Goal: Task Accomplishment & Management: Use online tool/utility

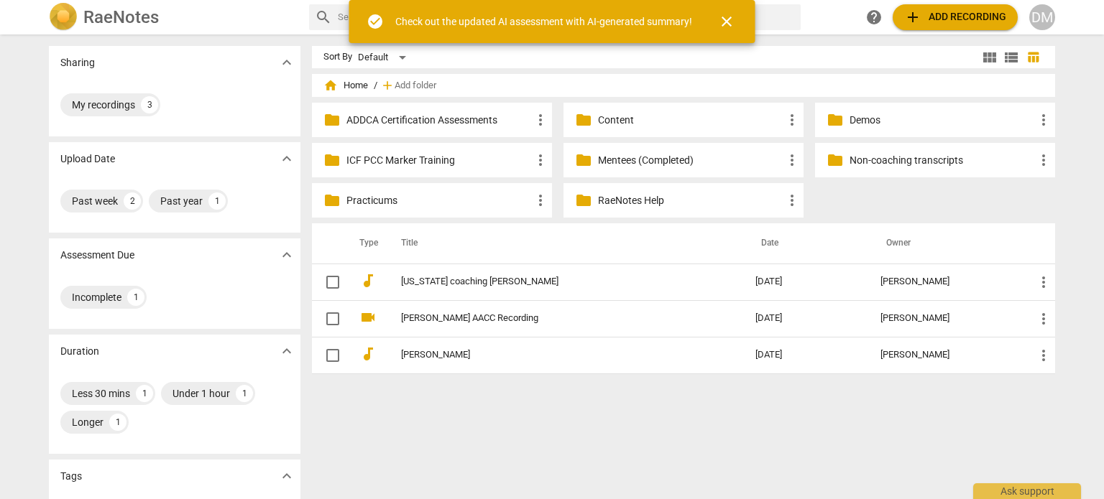
click at [735, 28] on span "close" at bounding box center [726, 21] width 17 height 17
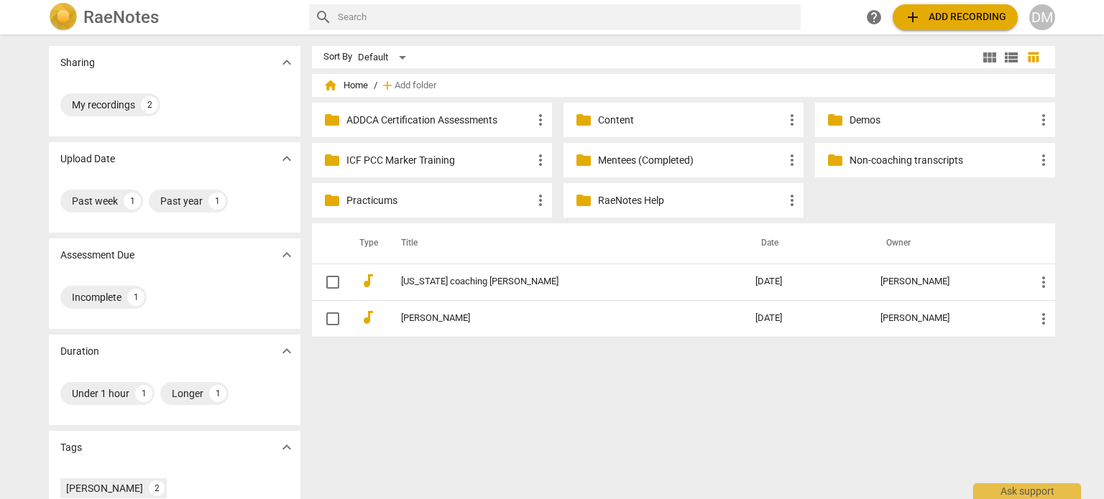
click at [1053, 17] on div "DM" at bounding box center [1042, 17] width 26 height 26
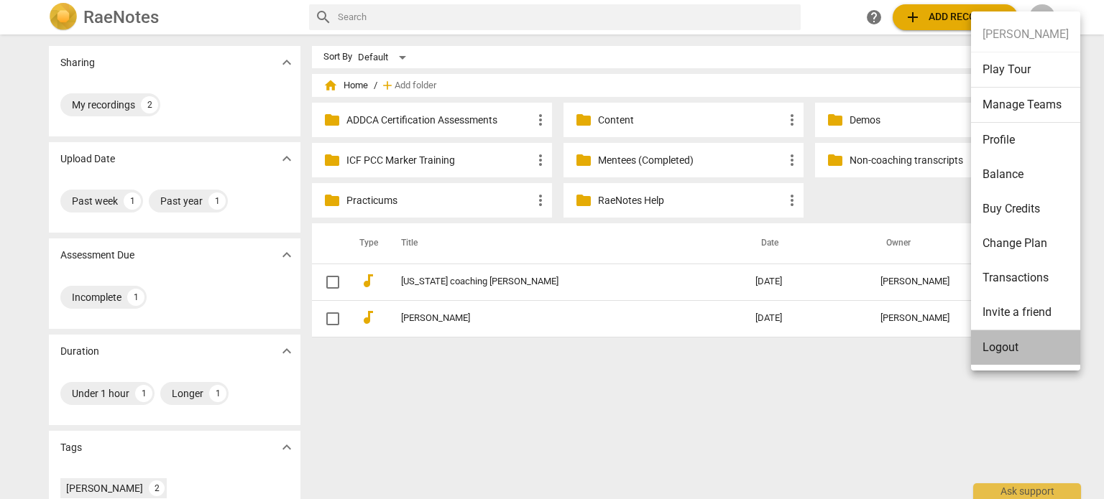
click at [1020, 346] on li "Logout" at bounding box center [1025, 348] width 109 height 34
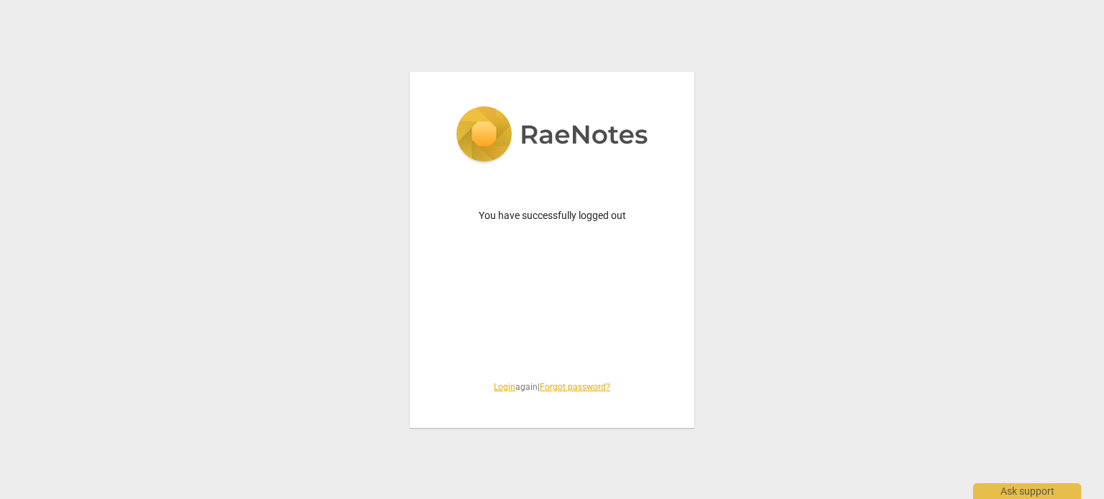
click at [494, 387] on link "Login" at bounding box center [505, 387] width 22 height 10
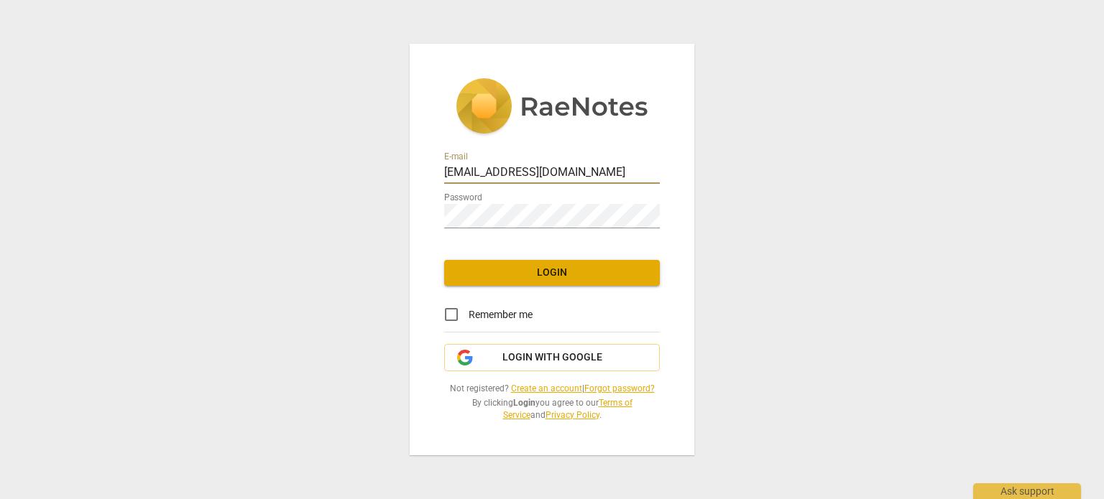
click at [564, 163] on input "[EMAIL_ADDRESS][DOMAIN_NAME]" at bounding box center [552, 173] width 216 height 21
type input "[PERSON_NAME][EMAIL_ADDRESS][DOMAIN_NAME]"
click at [456, 306] on input "Remember me" at bounding box center [451, 315] width 34 height 34
checkbox input "true"
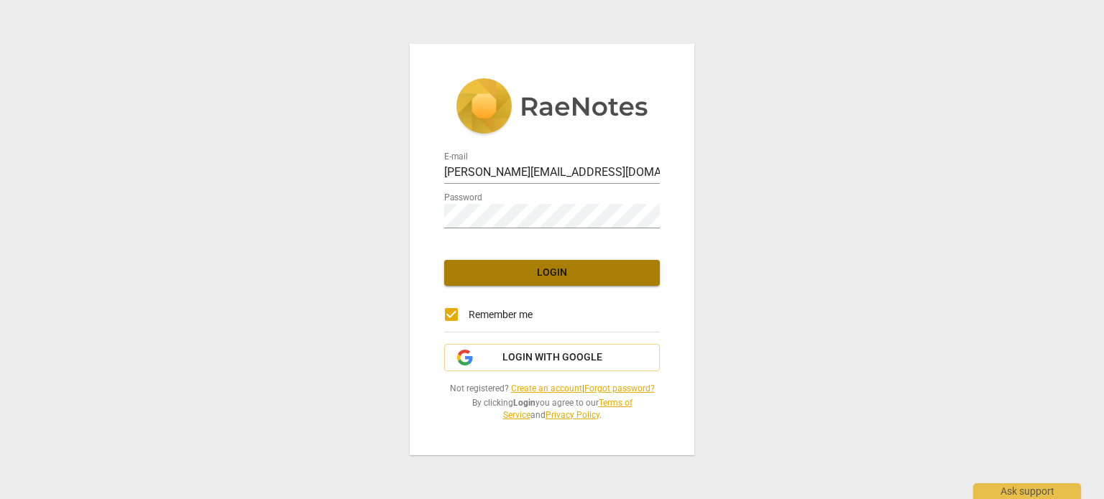
click at [583, 273] on button "Login" at bounding box center [552, 273] width 216 height 26
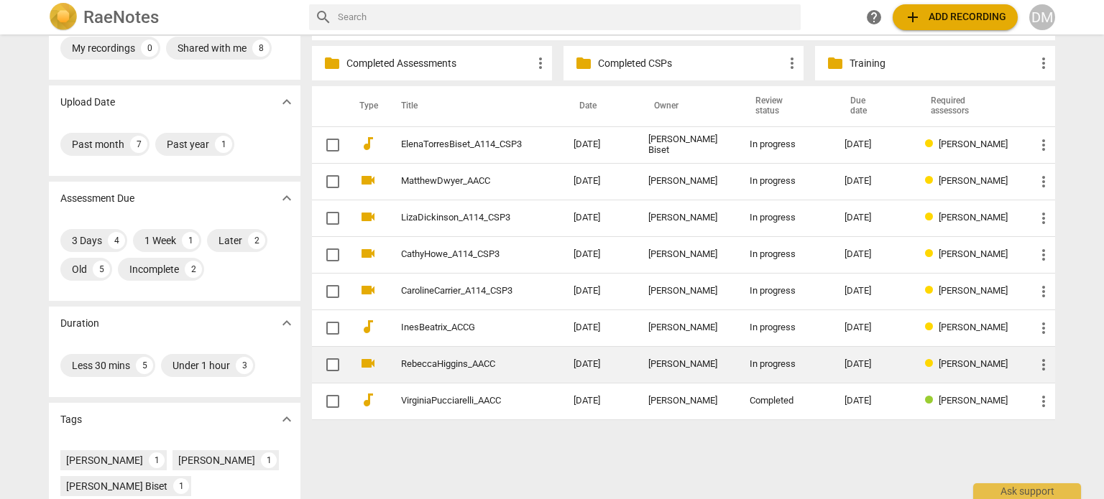
scroll to position [57, 0]
click at [689, 363] on div "[PERSON_NAME]" at bounding box center [687, 364] width 78 height 11
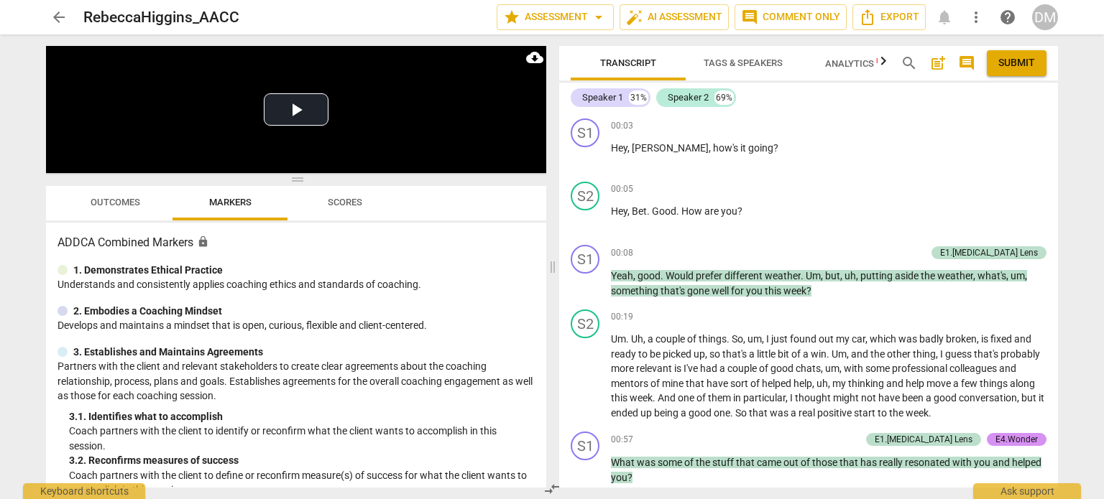
click at [114, 207] on span "Outcomes" at bounding box center [116, 202] width 50 height 11
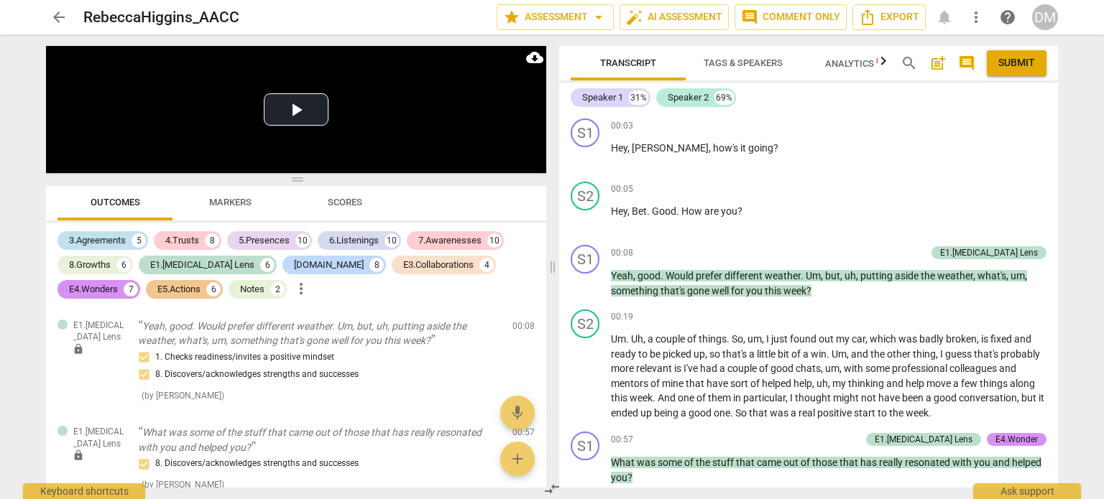
click at [110, 236] on div "3.Agreements" at bounding box center [97, 241] width 57 height 14
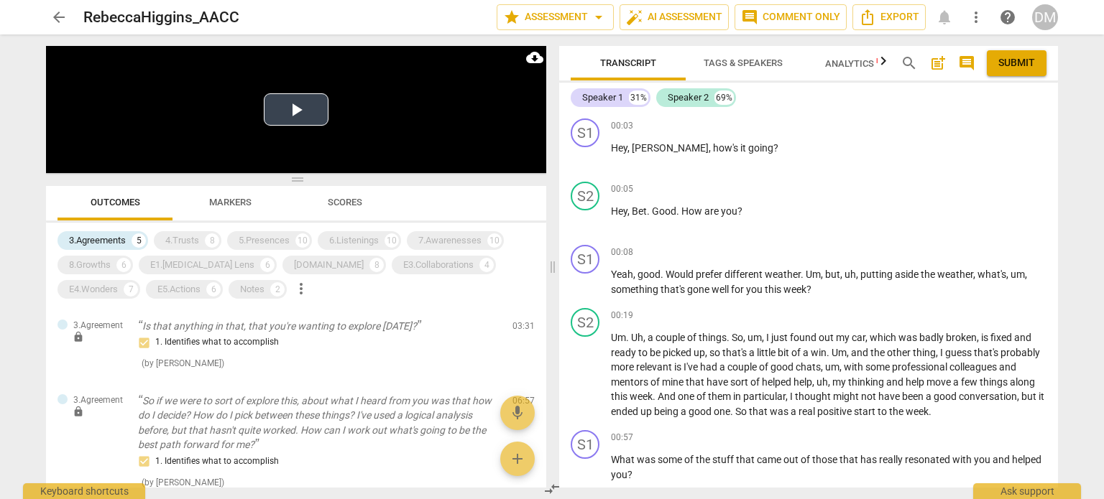
click at [498, 142] on video at bounding box center [296, 109] width 500 height 127
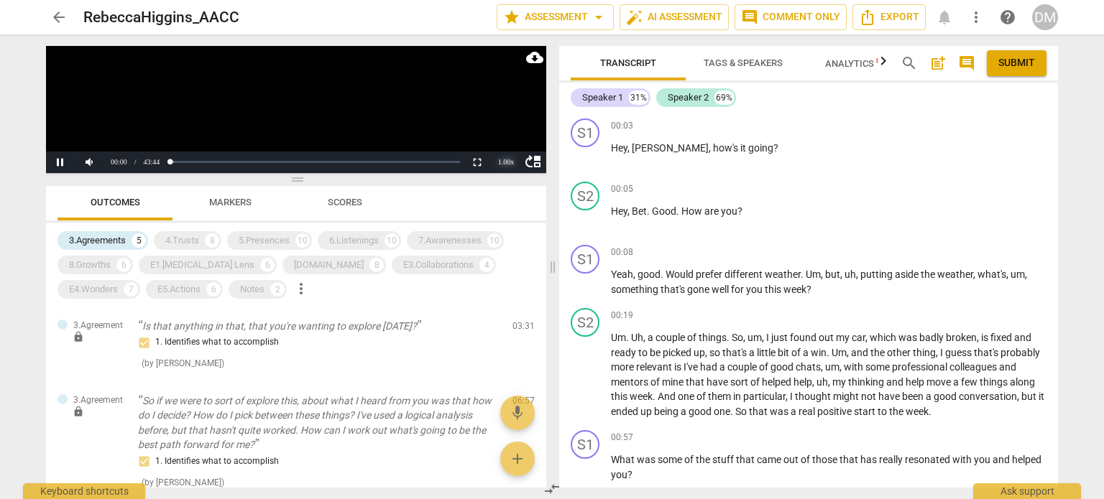
click at [509, 159] on div "1.00 x" at bounding box center [506, 163] width 29 height 22
click at [512, 129] on li "1.5x" at bounding box center [506, 128] width 29 height 16
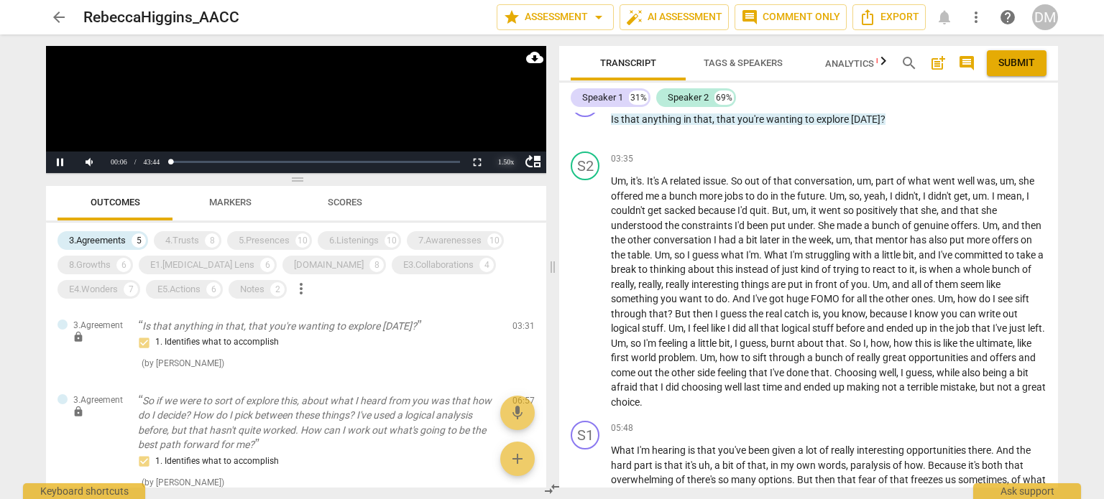
scroll to position [773, 0]
click at [507, 166] on div "1.50 x" at bounding box center [506, 163] width 29 height 22
click at [507, 114] on li "1.25x" at bounding box center [506, 113] width 29 height 16
click at [583, 134] on span "pause" at bounding box center [585, 124] width 17 height 17
click at [583, 134] on span "play_arrow" at bounding box center [585, 124] width 17 height 17
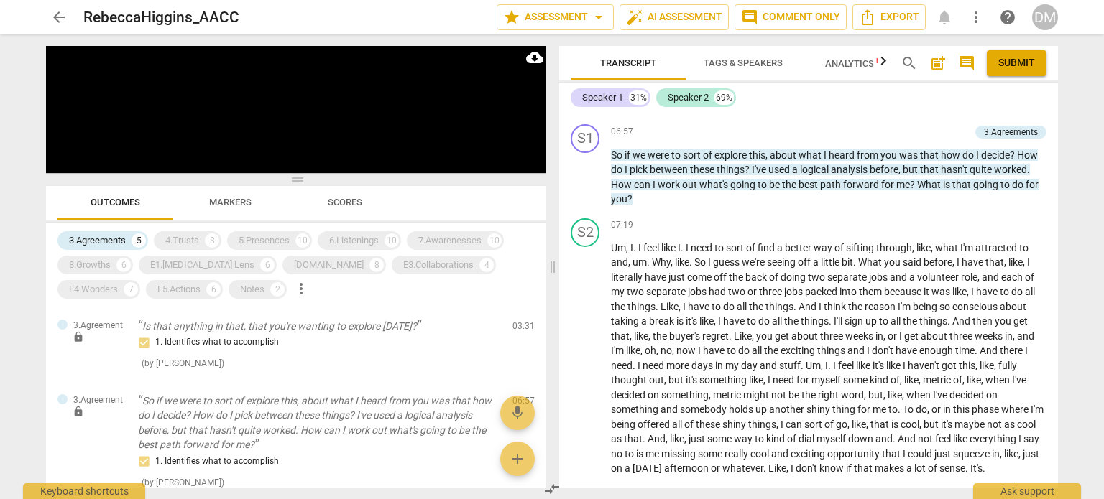
scroll to position [1329, 0]
click at [115, 239] on div "3.Agreements" at bounding box center [97, 241] width 57 height 14
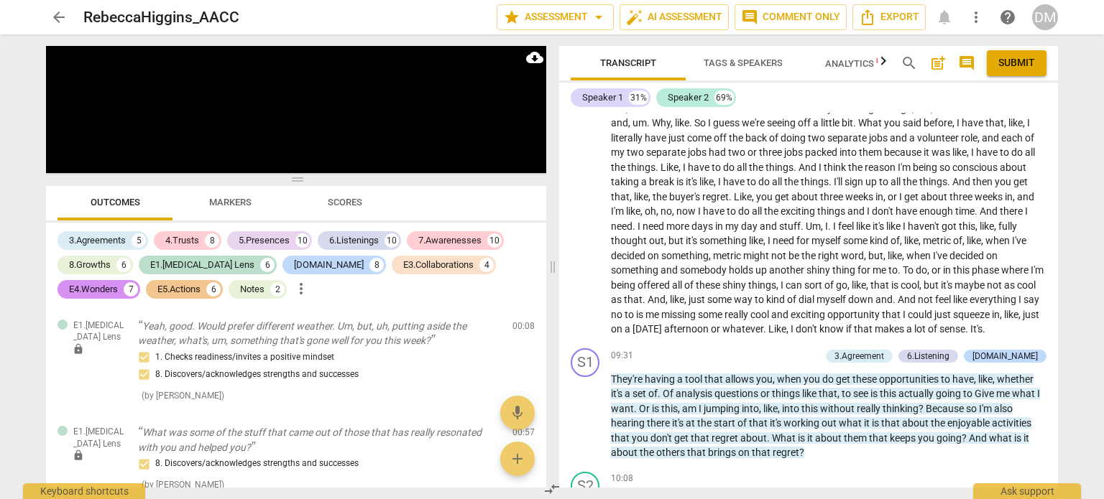
scroll to position [1485, 0]
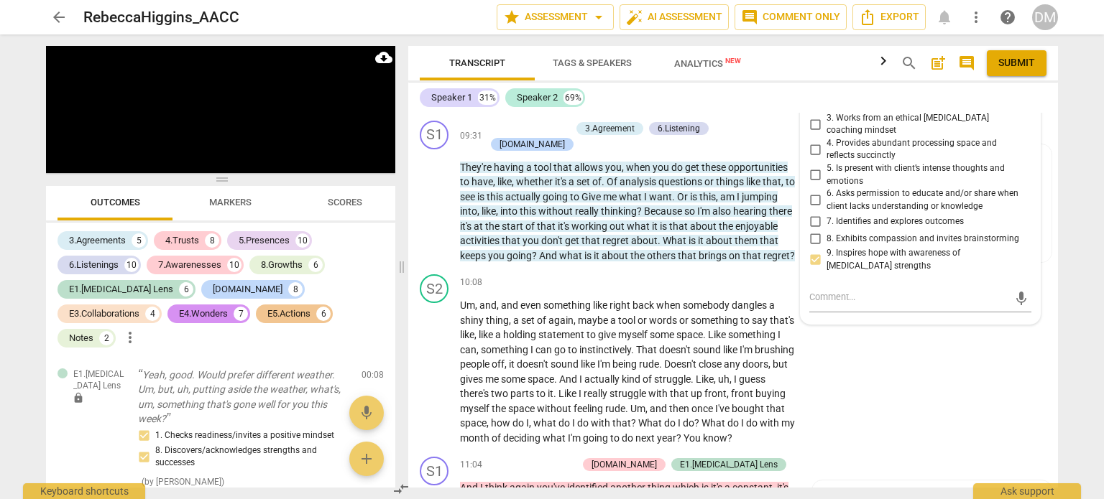
scroll to position [2019, 0]
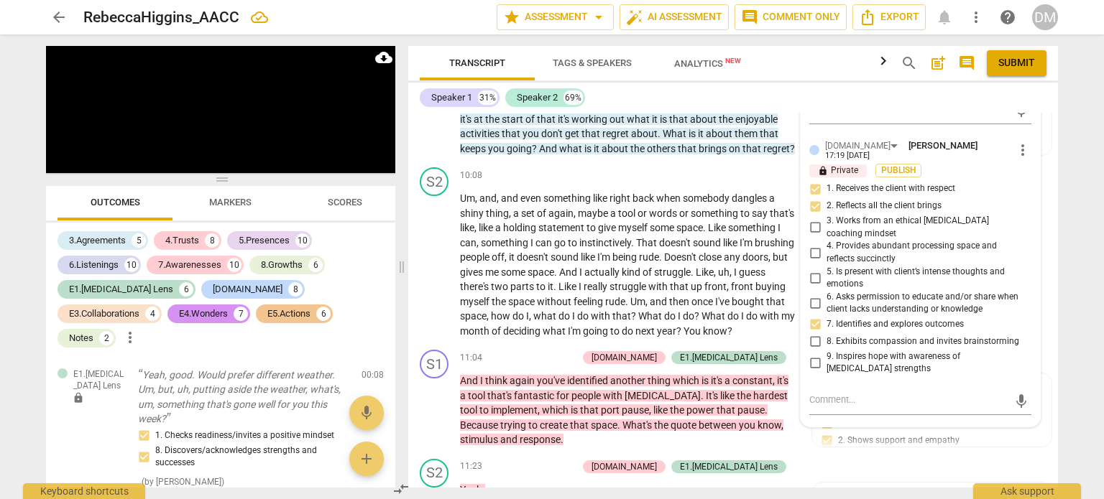
scroll to position [2134, 0]
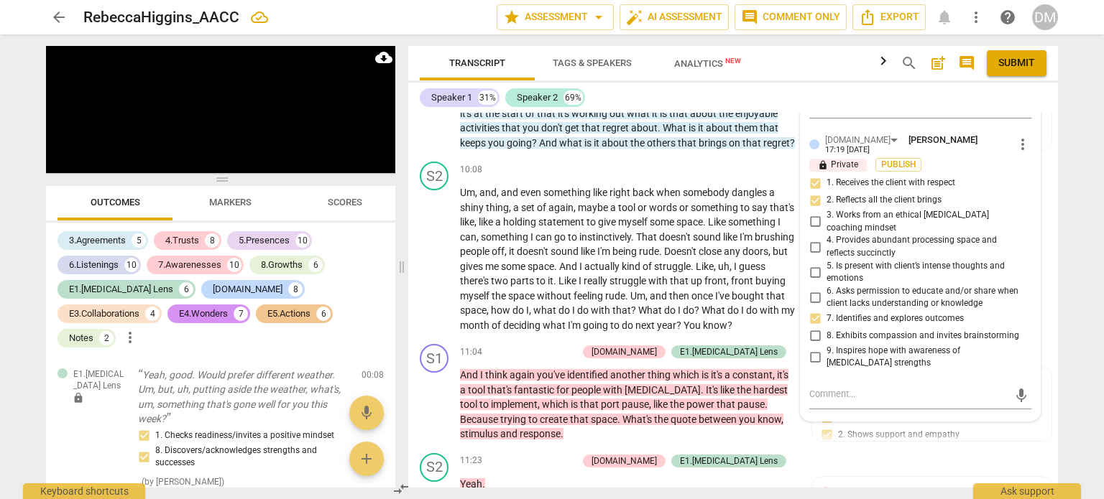
checkbox input "true"
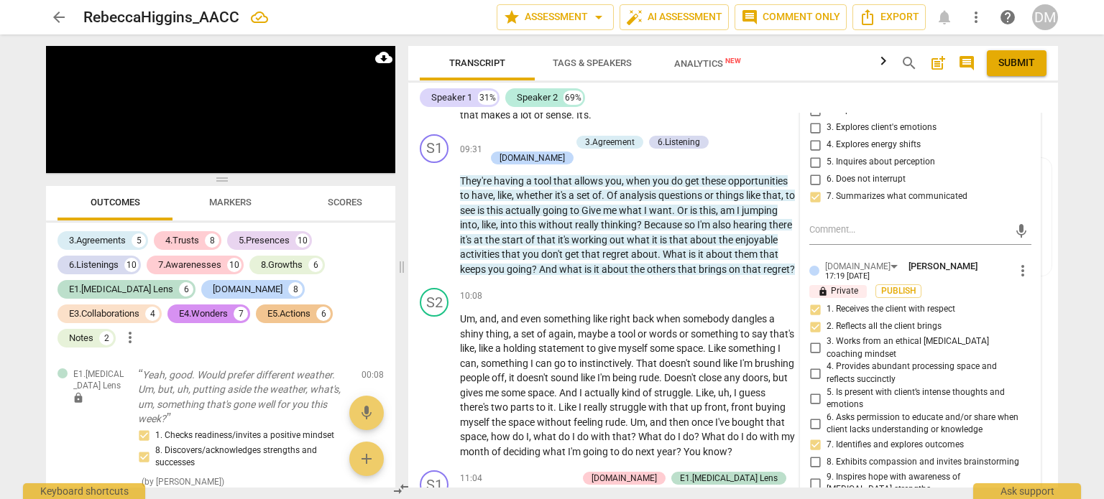
scroll to position [2008, 0]
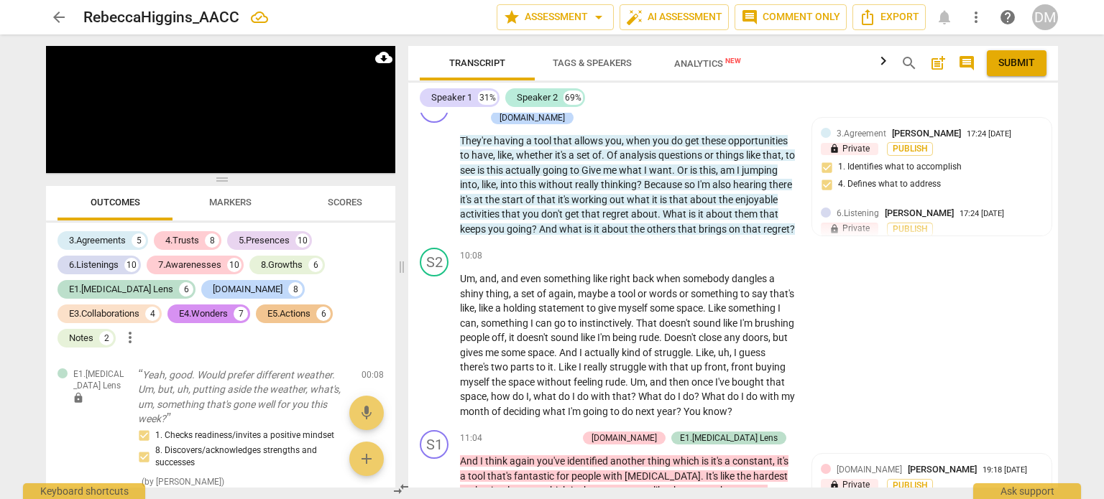
scroll to position [2047, 0]
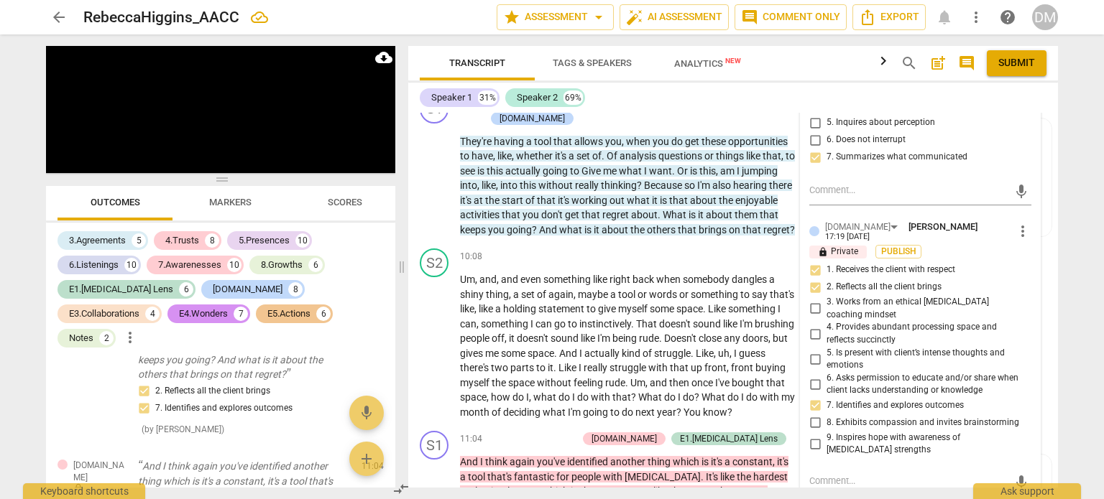
scroll to position [3586, 0]
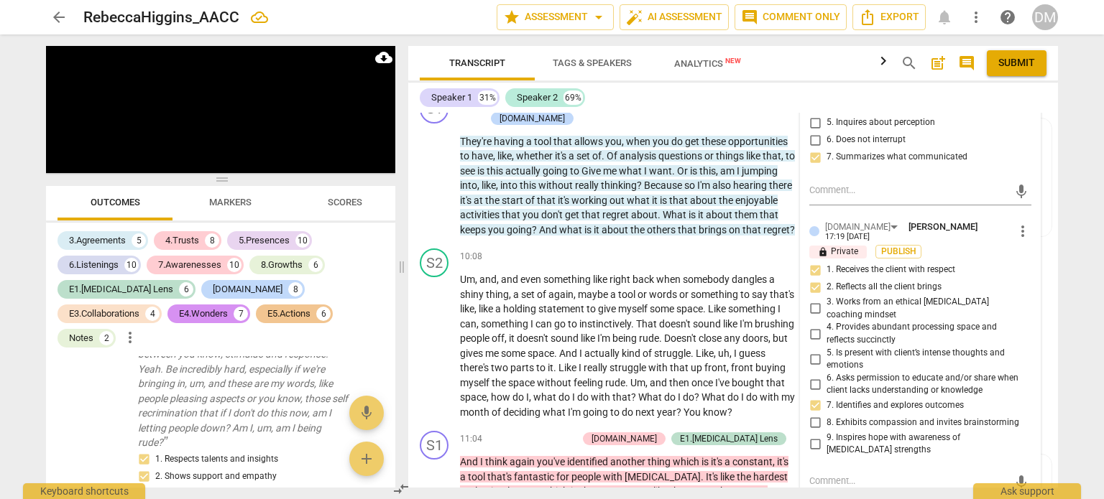
checkbox input "false"
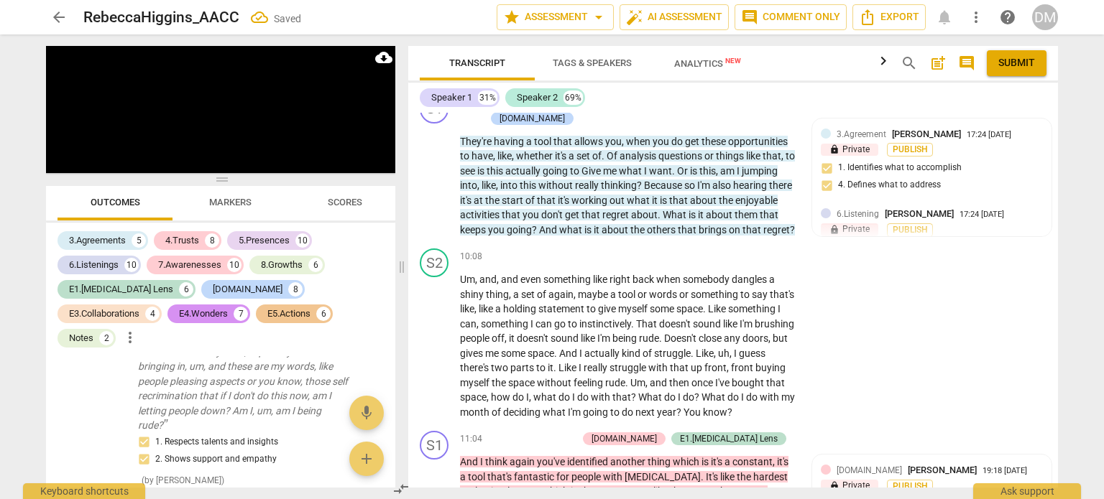
scroll to position [3569, 0]
drag, startPoint x: 633, startPoint y: 364, endPoint x: 750, endPoint y: 388, distance: 119.0
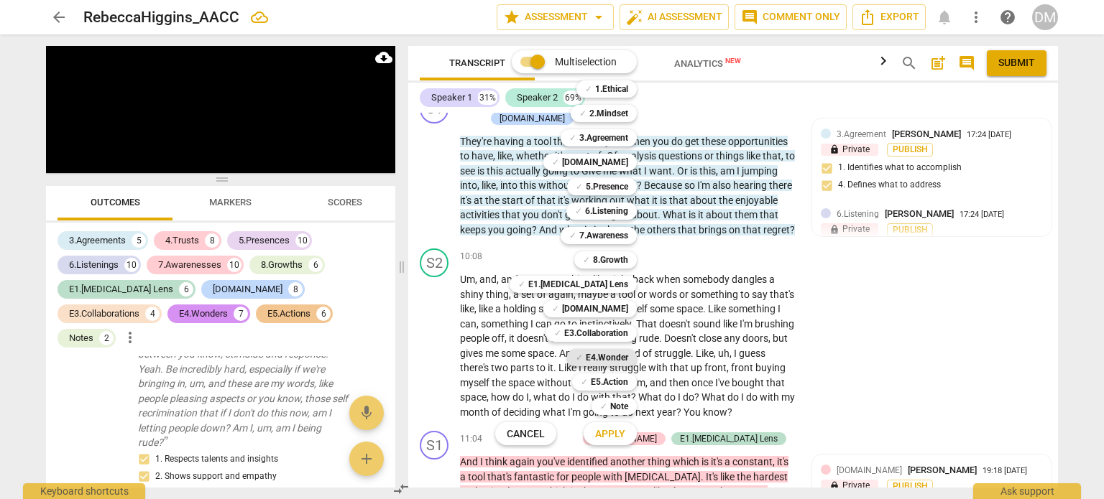
click at [628, 359] on b "E4.Wonder" at bounding box center [607, 357] width 42 height 17
click at [625, 431] on span "Apply" at bounding box center [610, 435] width 30 height 14
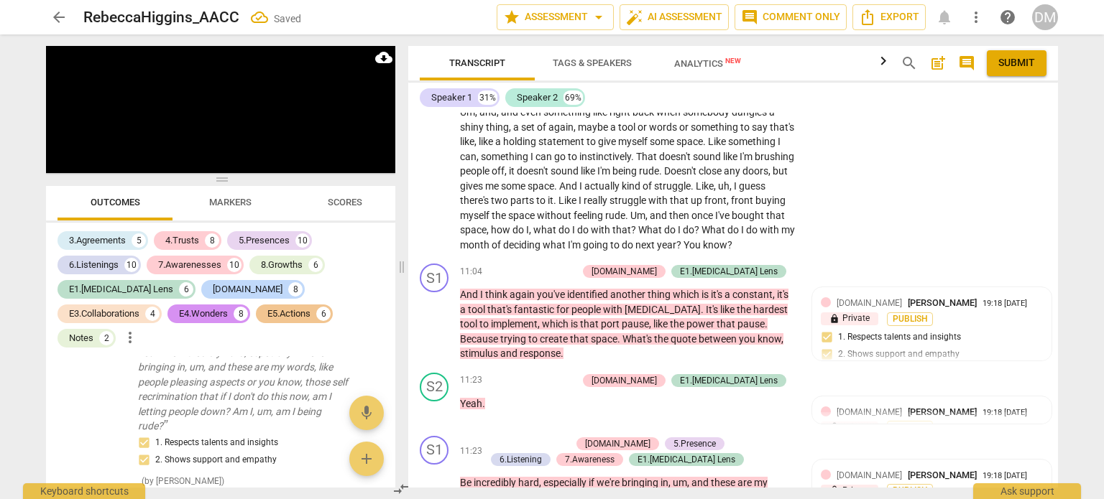
scroll to position [2215, 0]
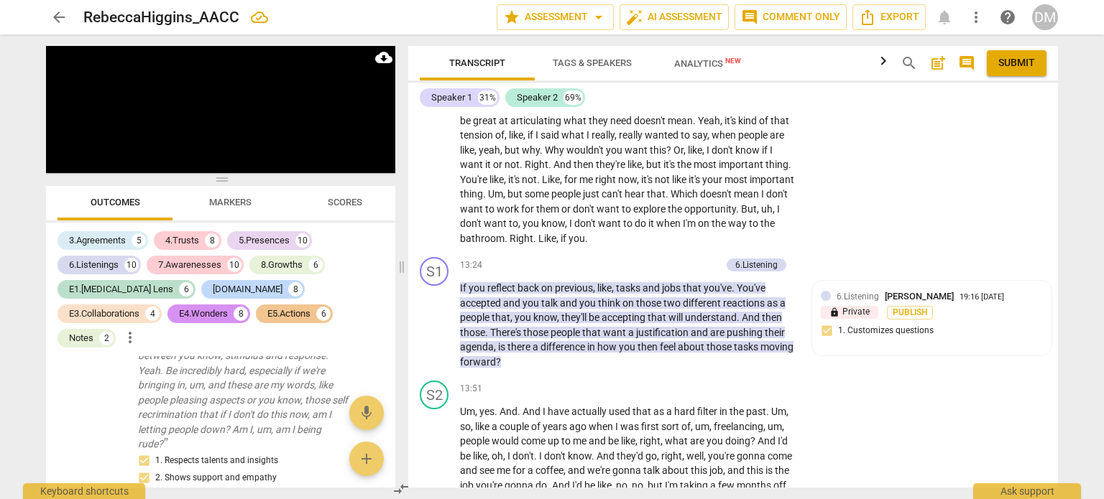
scroll to position [2817, 0]
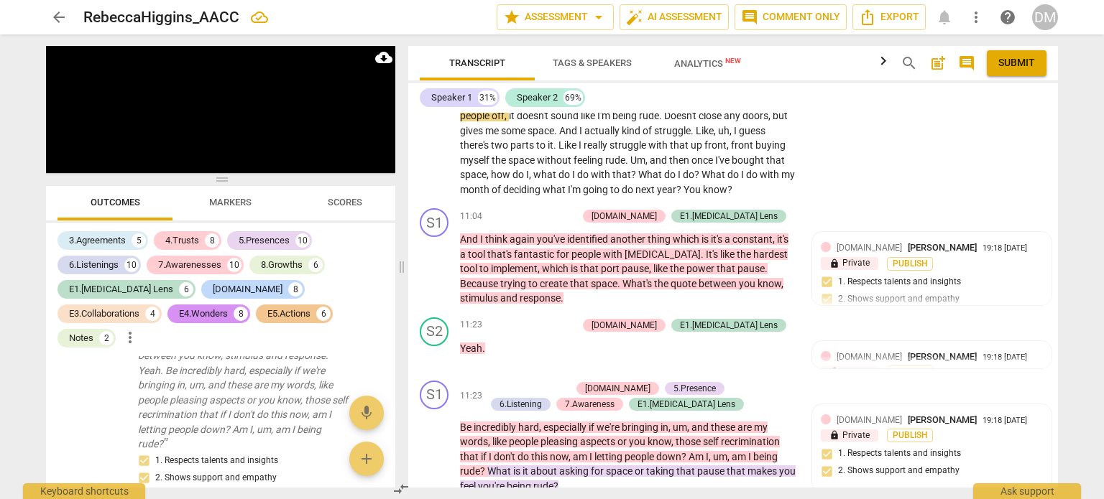
scroll to position [2269, 0]
checkbox input "true"
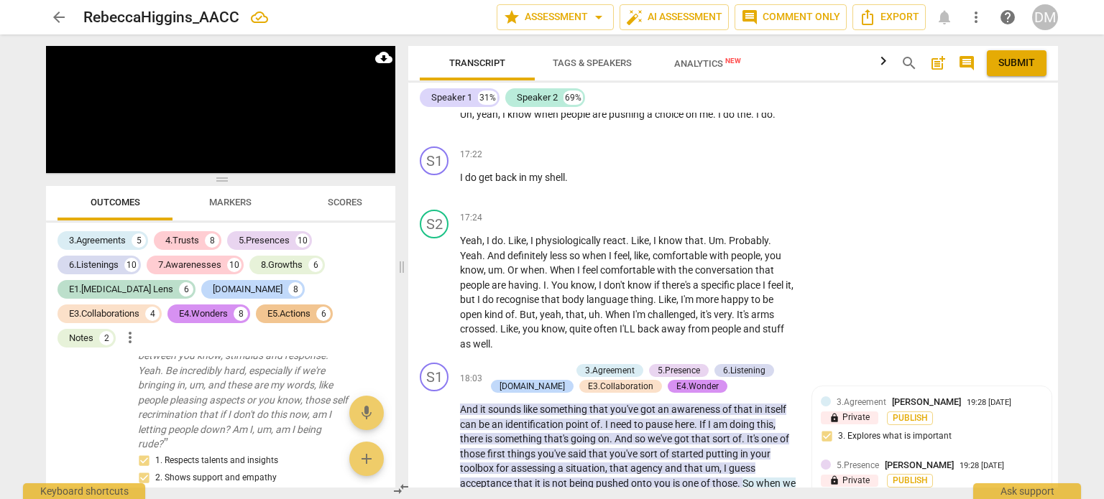
scroll to position [3832, 0]
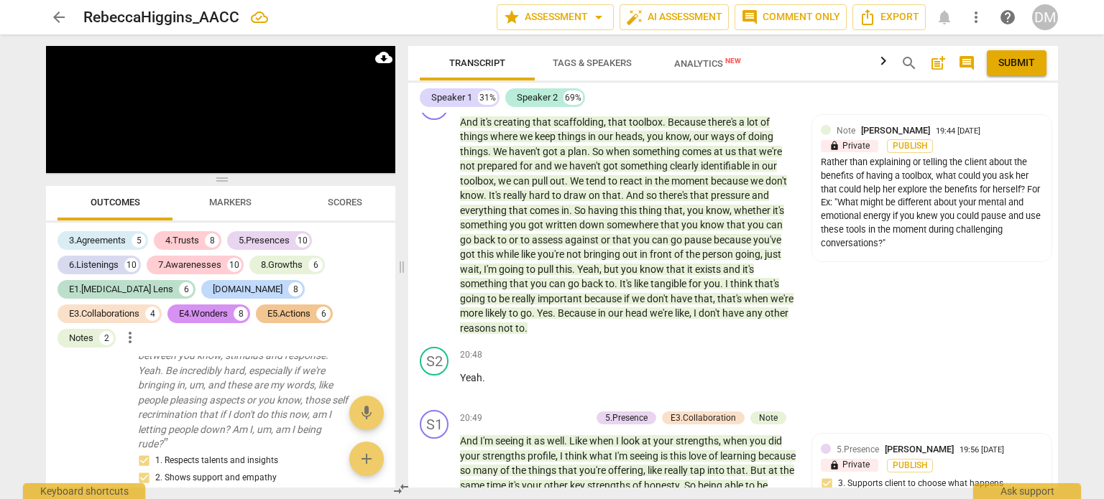
scroll to position [4525, 0]
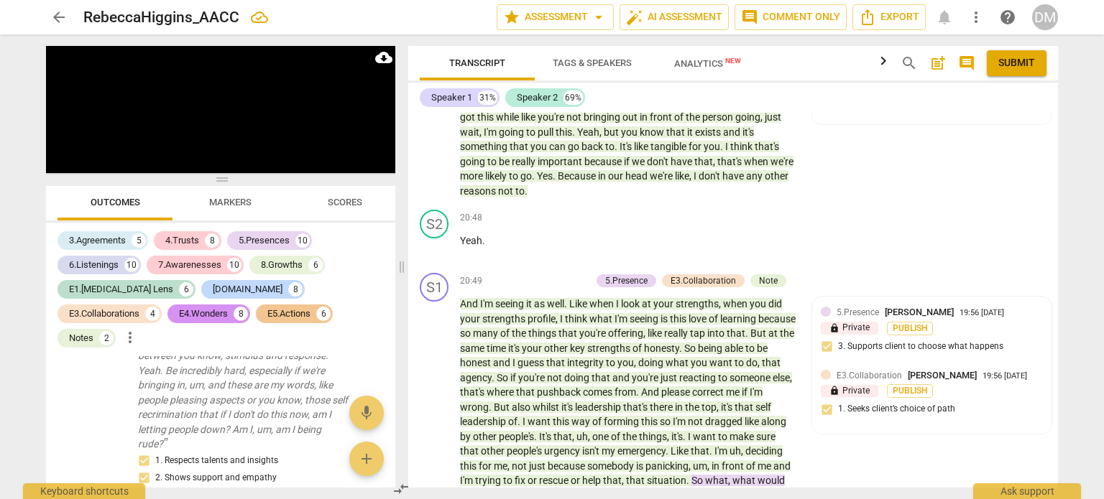
scroll to position [4636, 0]
drag, startPoint x: 459, startPoint y: 248, endPoint x: 587, endPoint y: 346, distance: 161.0
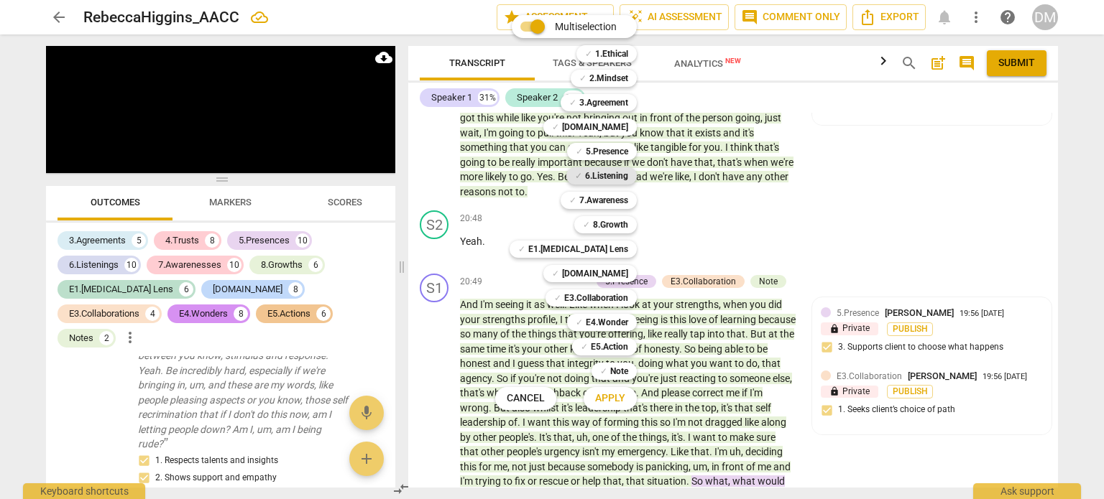
click at [627, 178] on b "6.Listening" at bounding box center [606, 175] width 43 height 17
click at [625, 397] on span "Apply" at bounding box center [610, 399] width 30 height 14
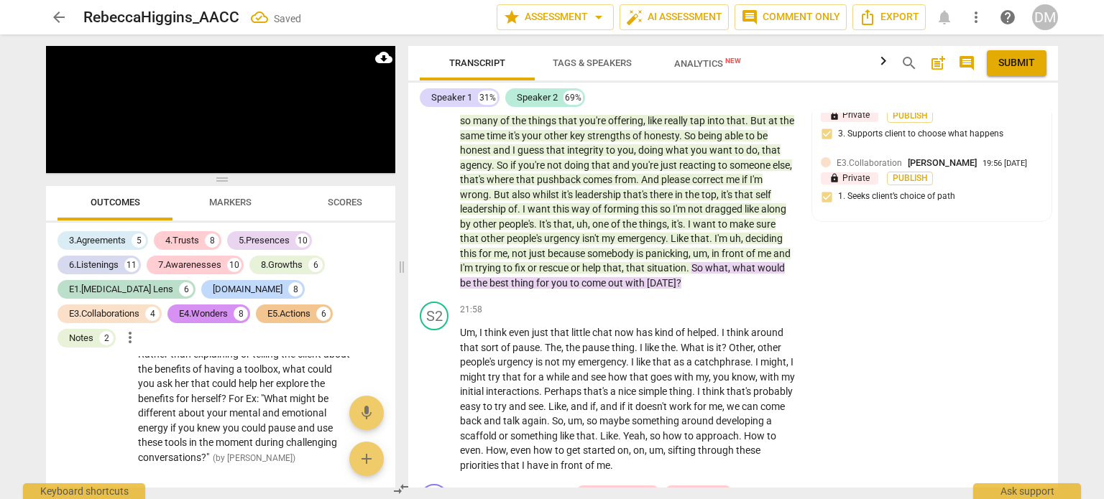
scroll to position [4859, 0]
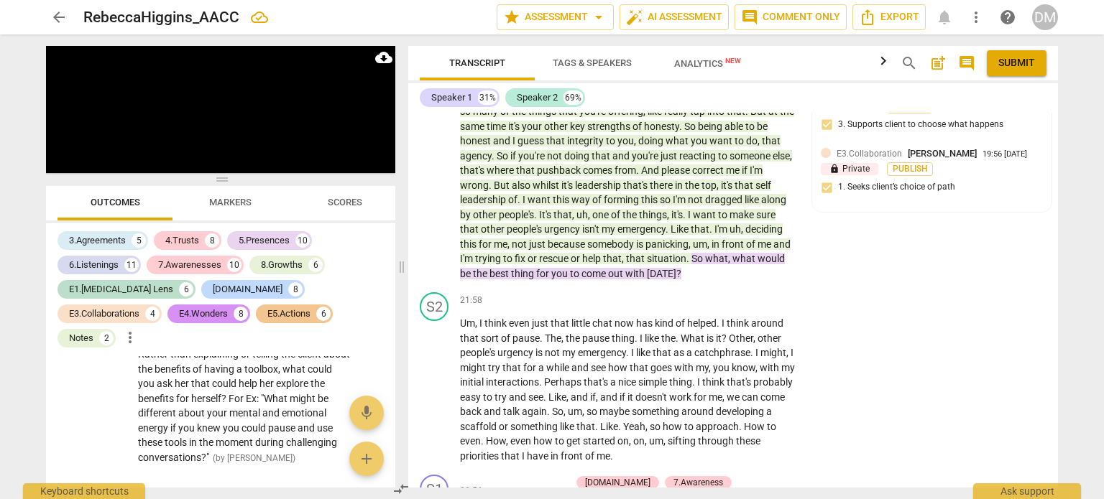
checkbox input "true"
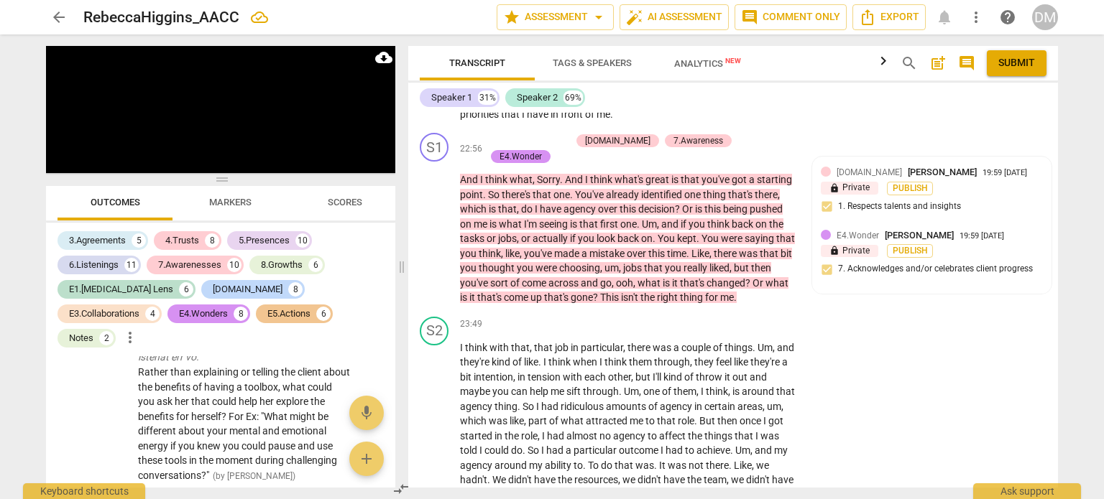
scroll to position [5201, 0]
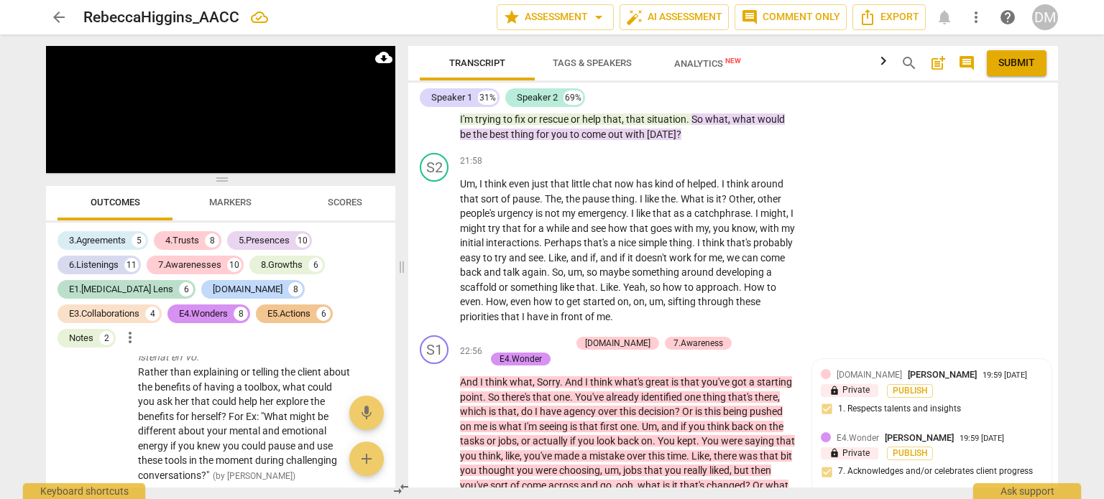
scroll to position [5000, 0]
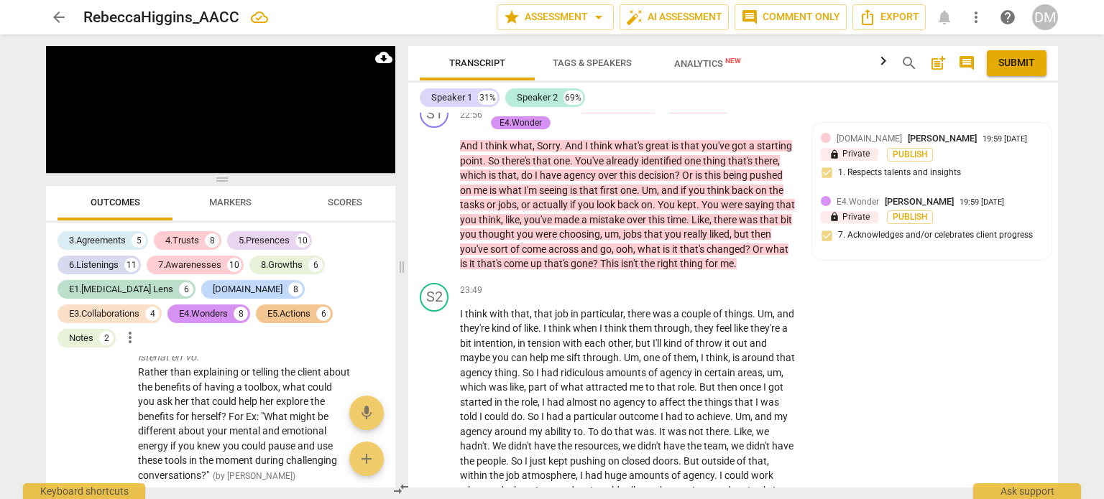
scroll to position [5240, 0]
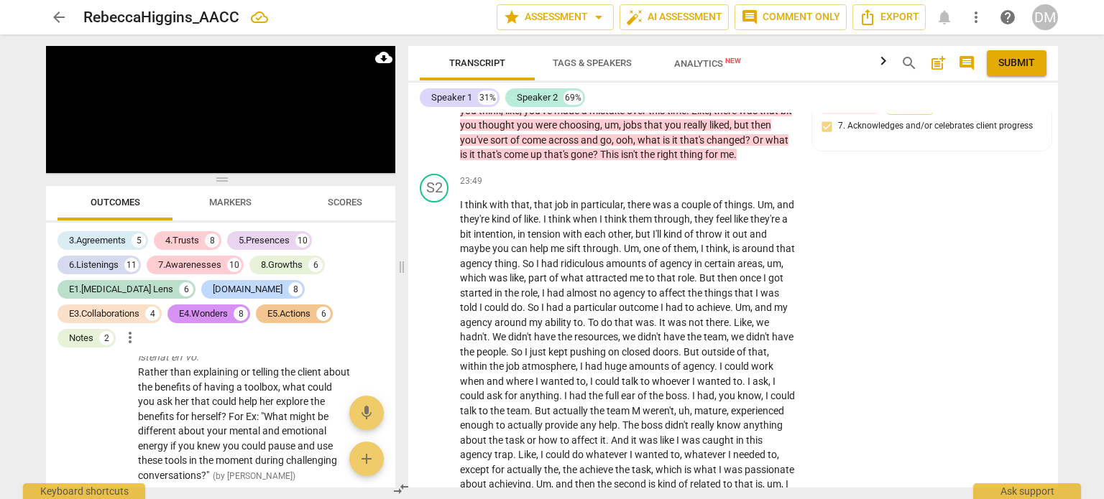
scroll to position [5344, 0]
drag, startPoint x: 607, startPoint y: 227, endPoint x: 455, endPoint y: 238, distance: 152.0
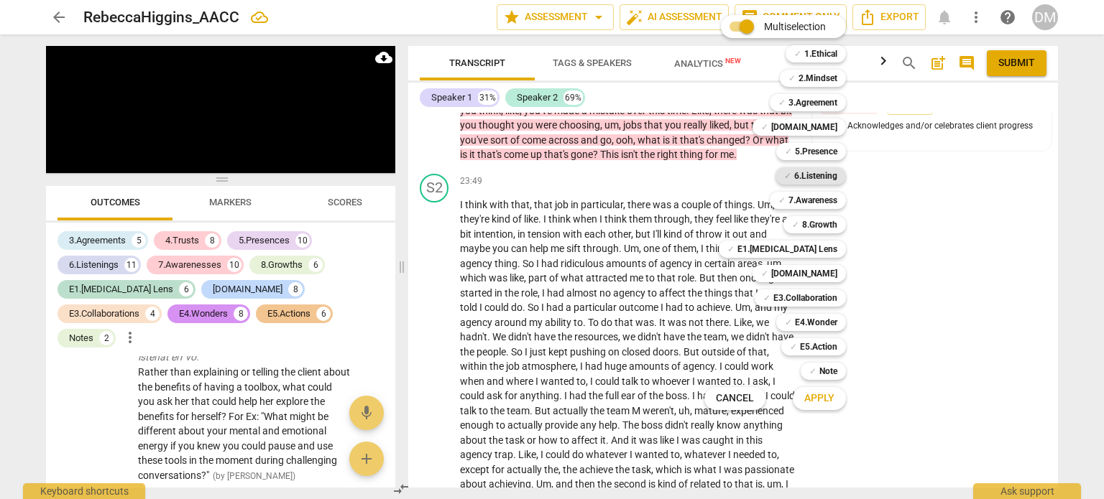
click at [837, 178] on b "6.Listening" at bounding box center [815, 175] width 43 height 17
click at [834, 395] on span "Apply" at bounding box center [819, 399] width 30 height 14
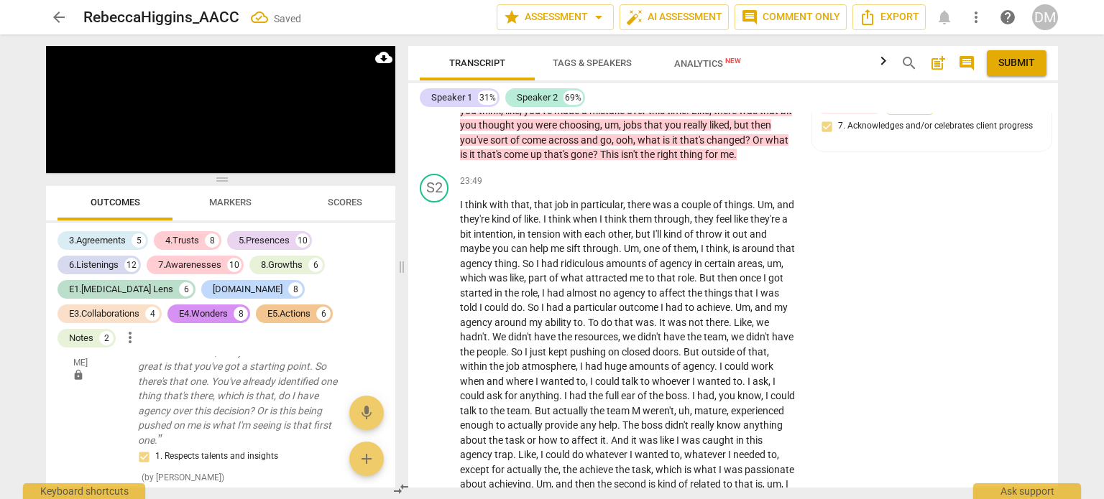
scroll to position [8594, 0]
checkbox input "true"
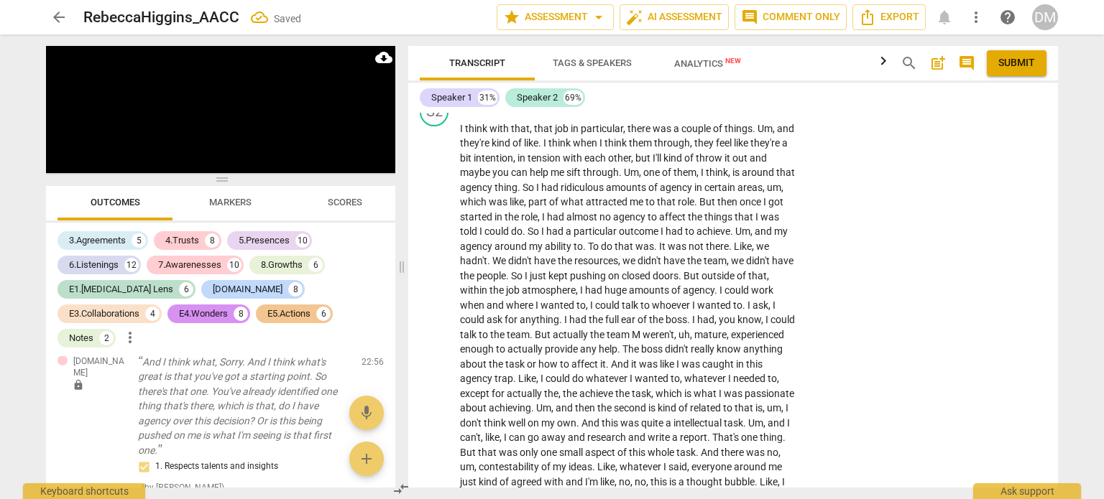
scroll to position [5419, 0]
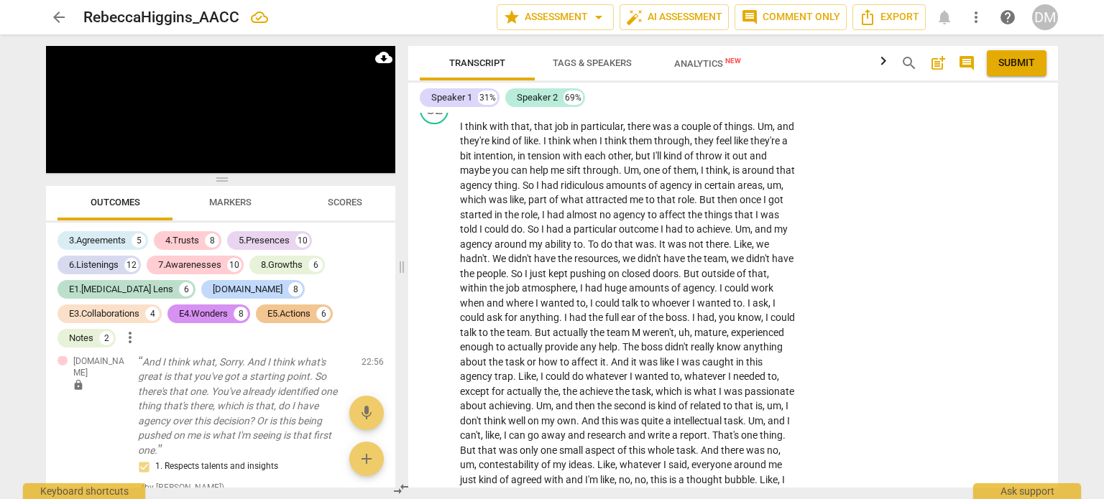
checkbox input "true"
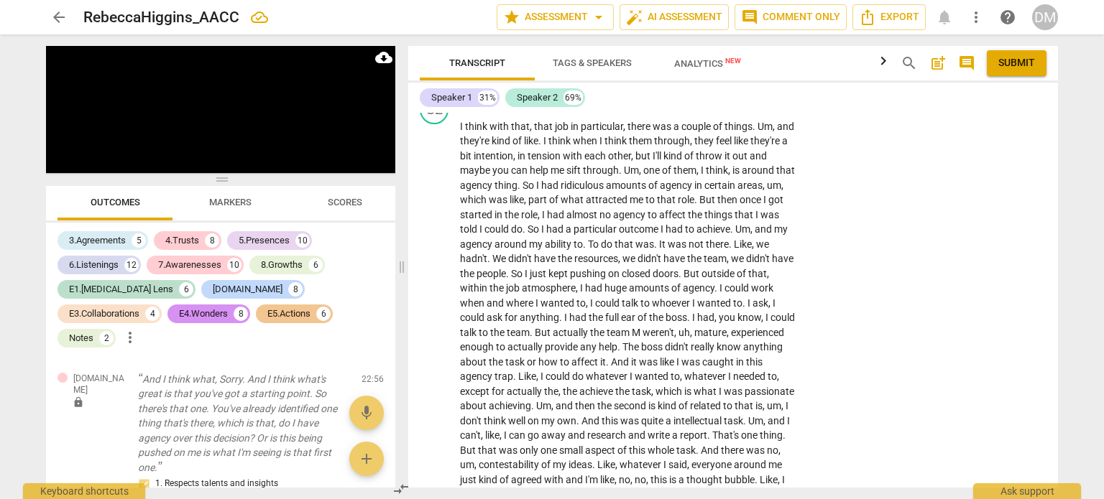
scroll to position [5463, 0]
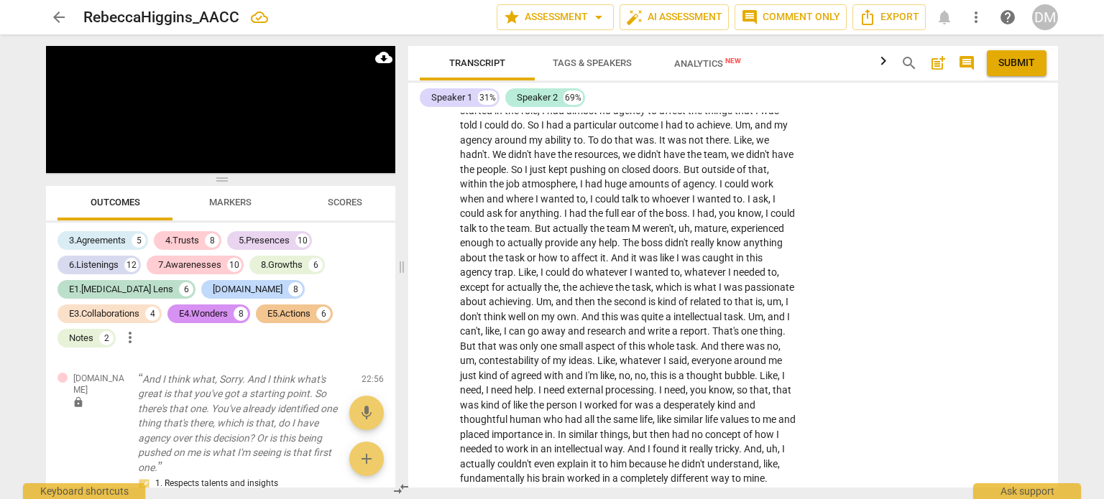
scroll to position [5558, 0]
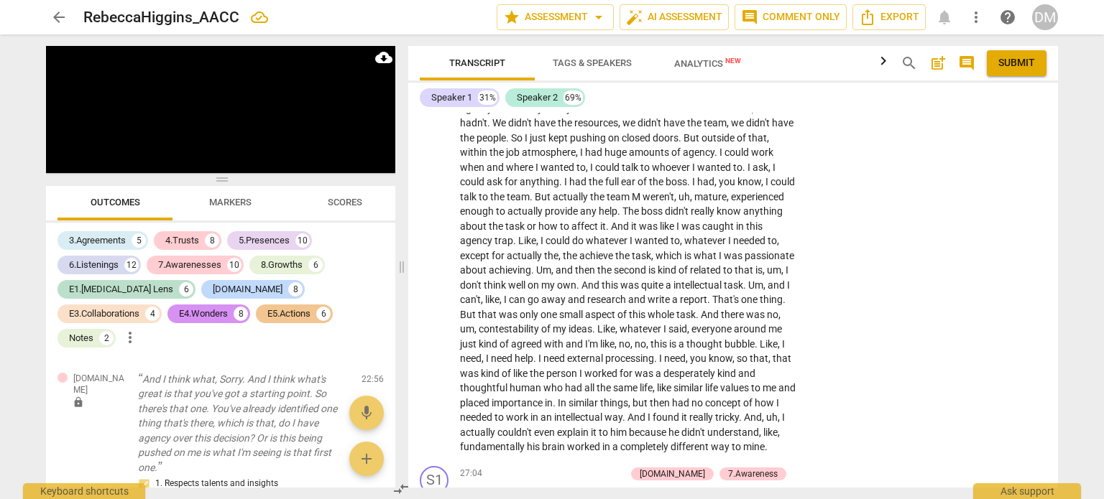
type textarea "T"
type textarea "Th"
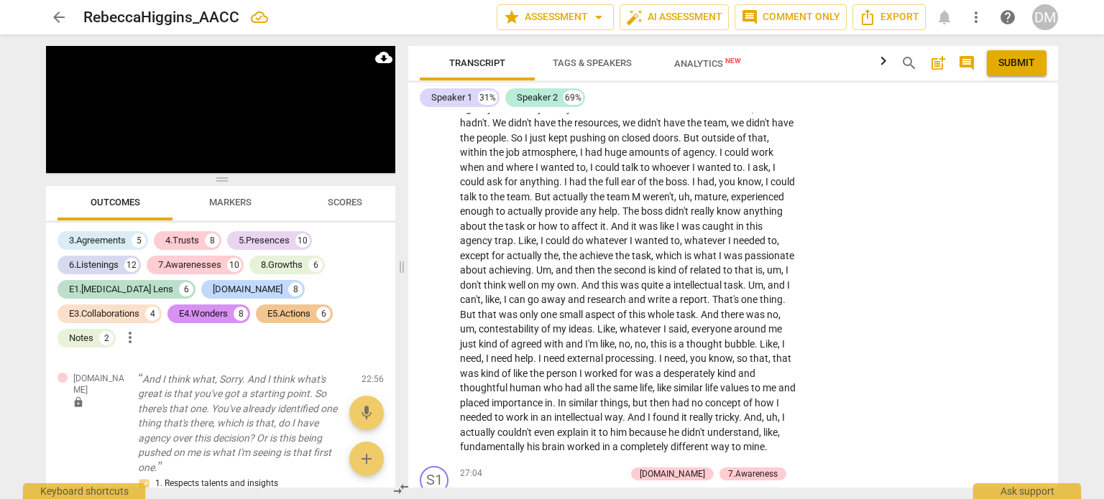
type textarea "Thi"
type textarea "This"
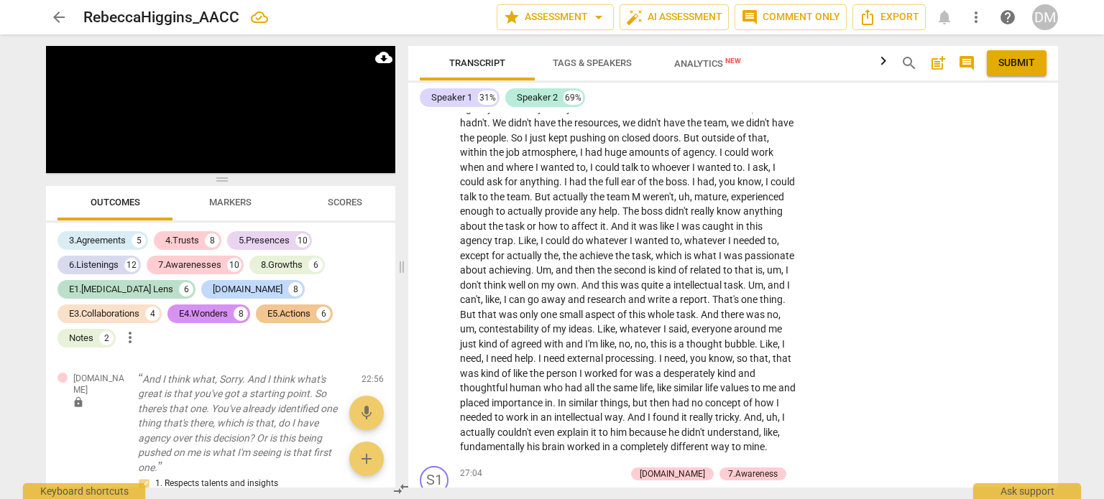
type textarea "This"
type textarea "This i"
type textarea "This is"
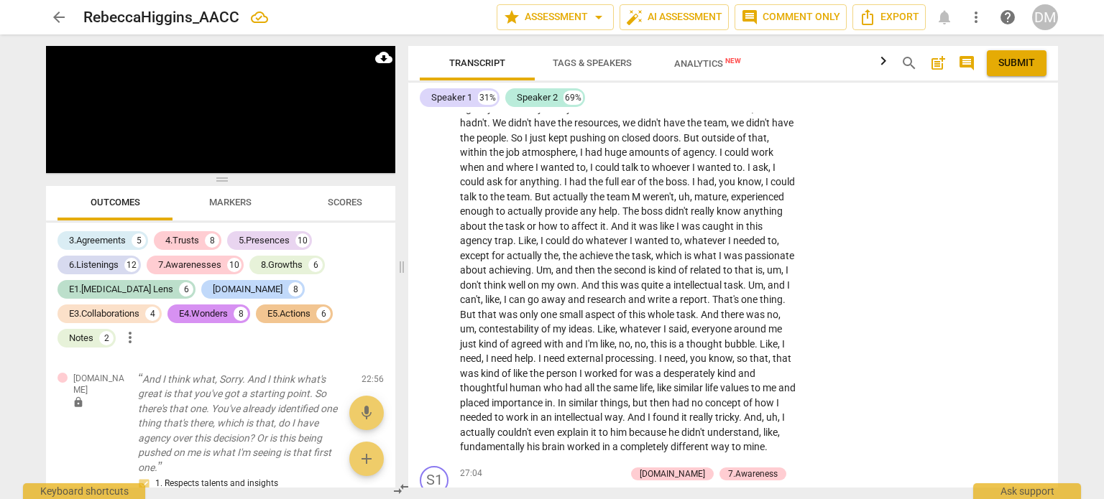
type textarea "This is"
type textarea "This i"
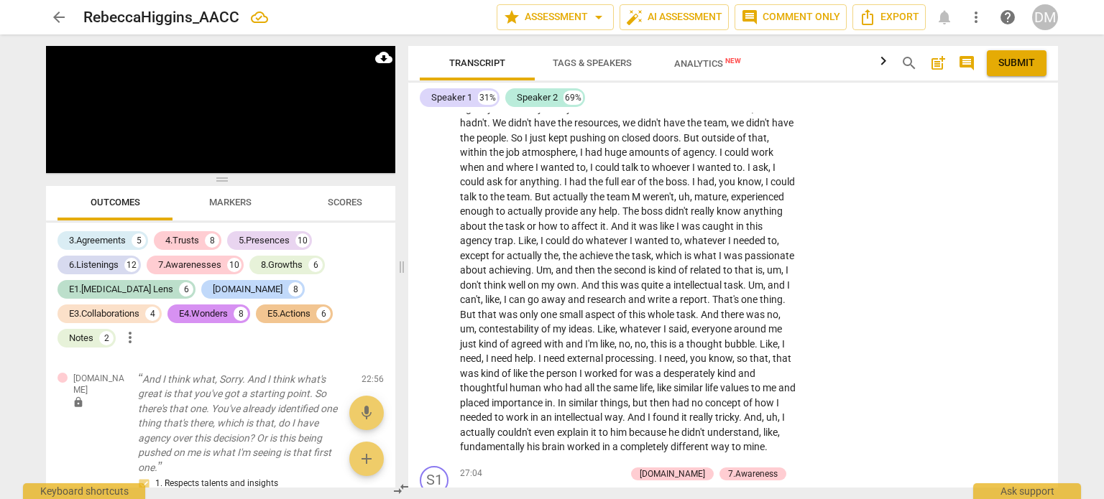
type textarea "This i"
type textarea "This"
type textarea "This m"
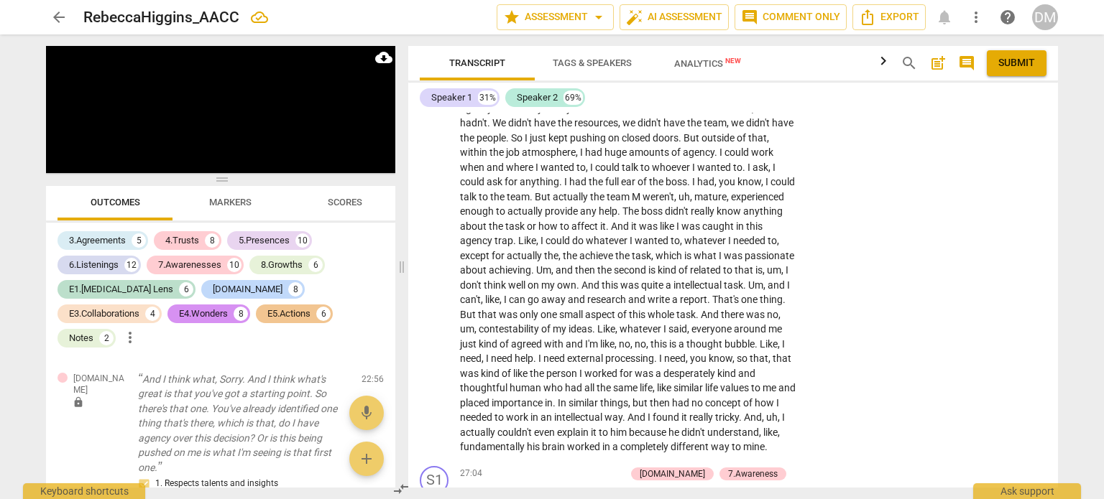
type textarea "This me"
type textarea "This met"
type textarea "This meta"
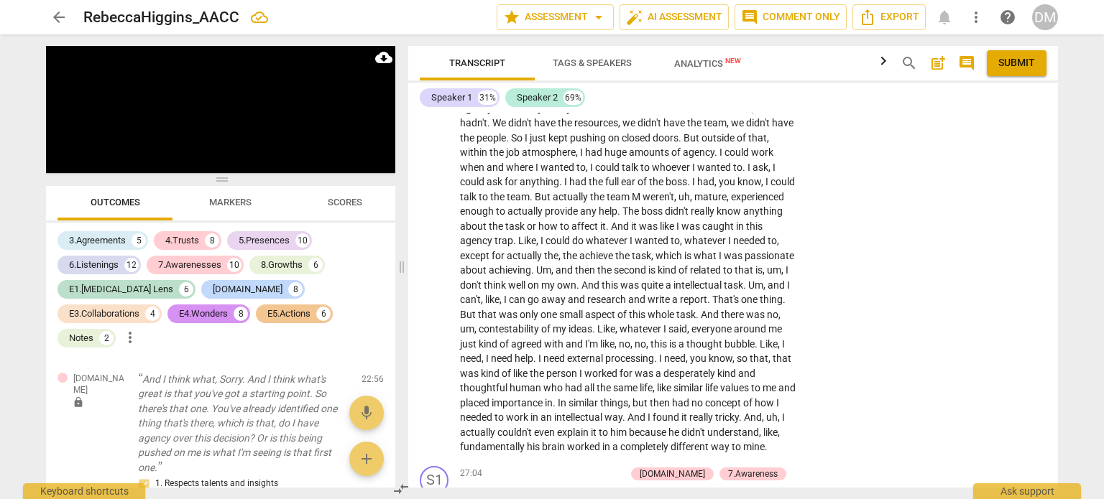
type textarea "This meta"
type textarea "This metap"
type textarea "This metaph"
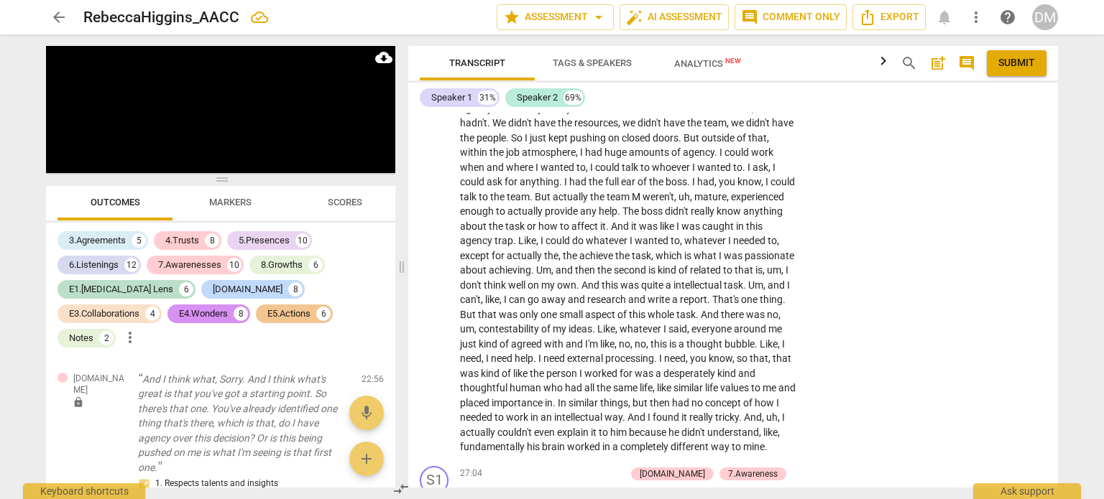
type textarea "This metapho"
type textarea "This metaphor"
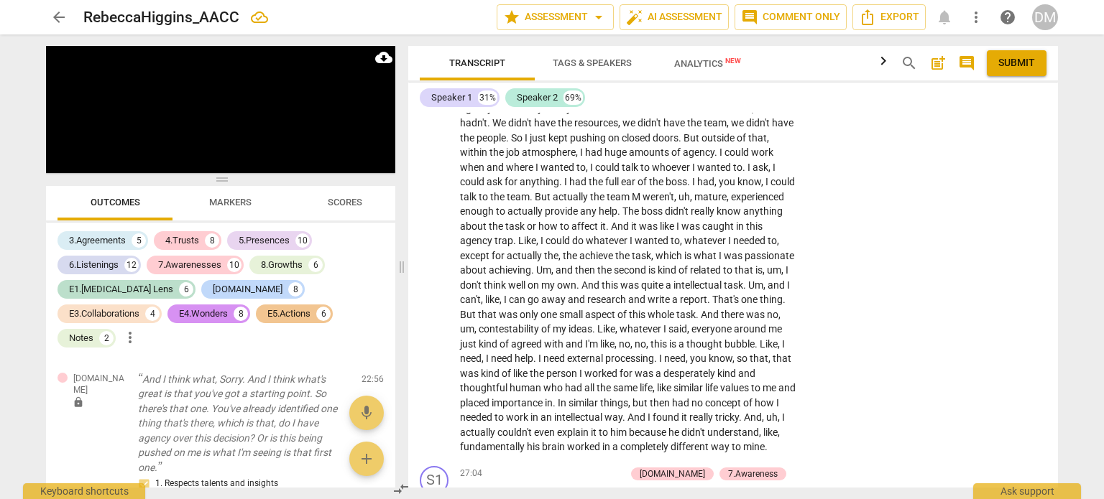
type textarea "This metaphor"
type textarea "This metaphor i"
type textarea "This metaphor is"
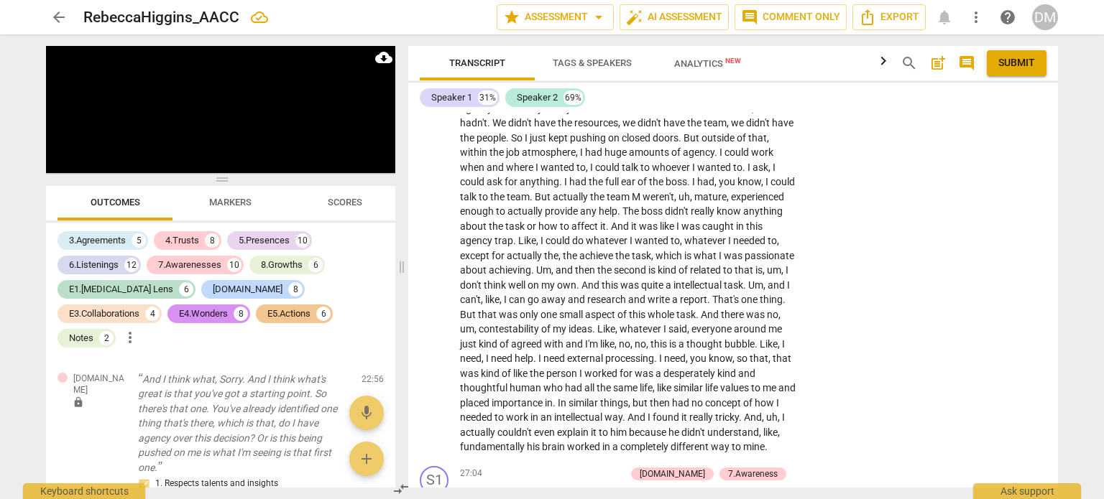
type textarea "This metaphor is"
type textarea "This metaphor is a"
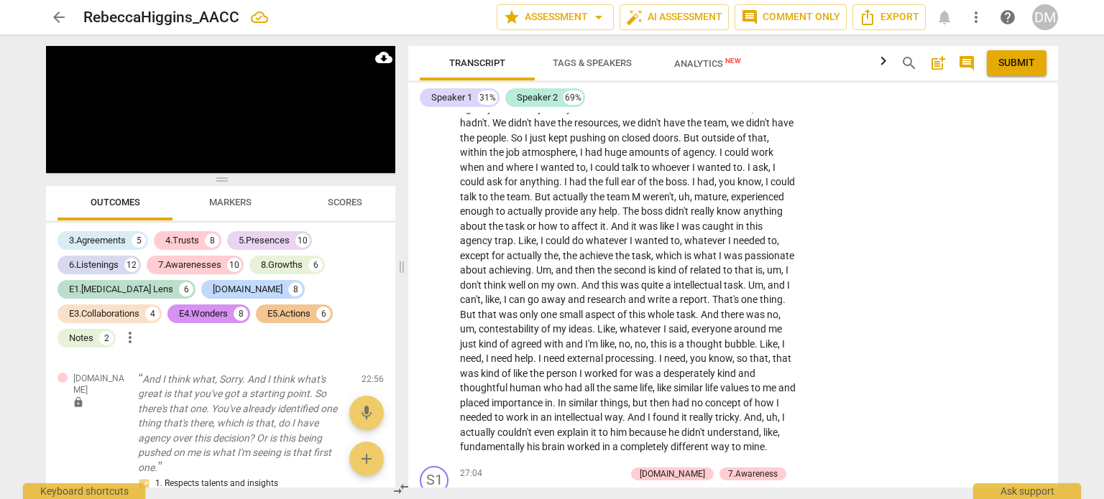
type textarea "This metaphor is a"
type textarea "This metaphor is a g"
type textarea "This metaphor is a"
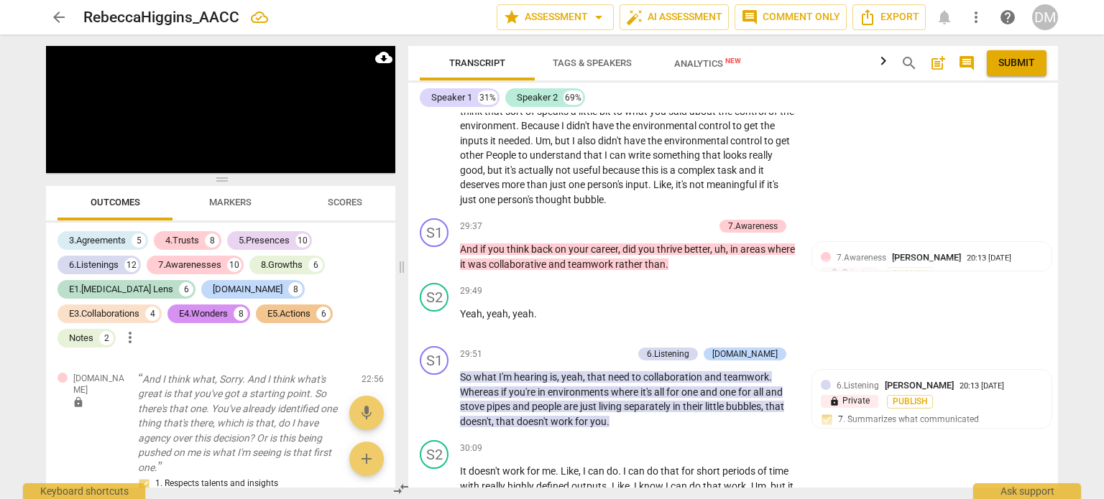
type textarea "This metaphor is a"
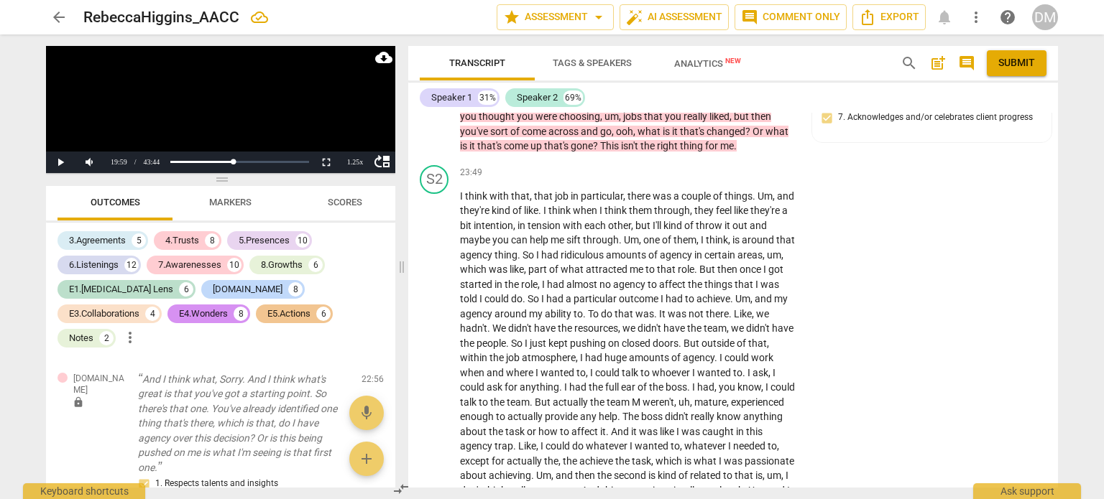
scroll to position [5367, 0]
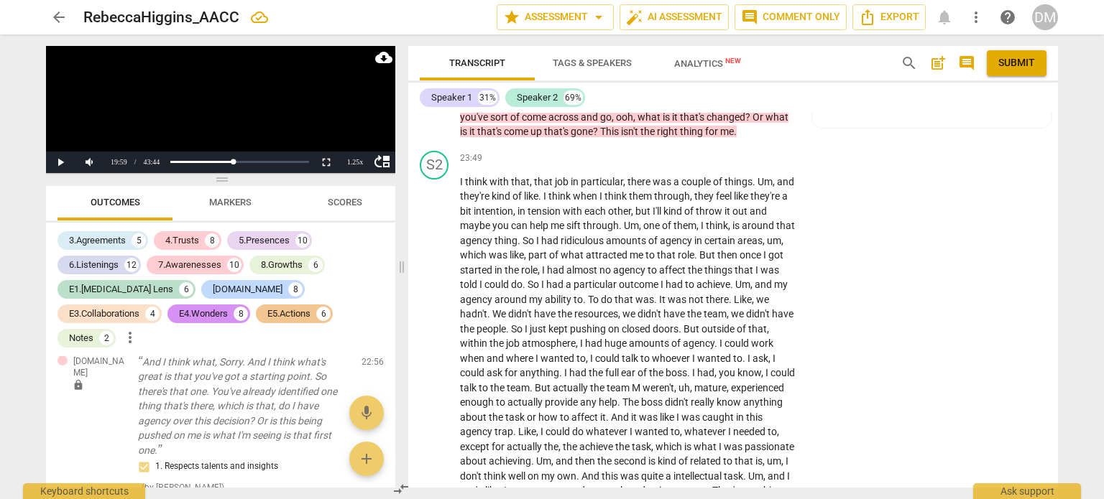
click at [1026, 226] on li "Edit" at bounding box center [1035, 221] width 50 height 27
type textarea "This metaphor is a c"
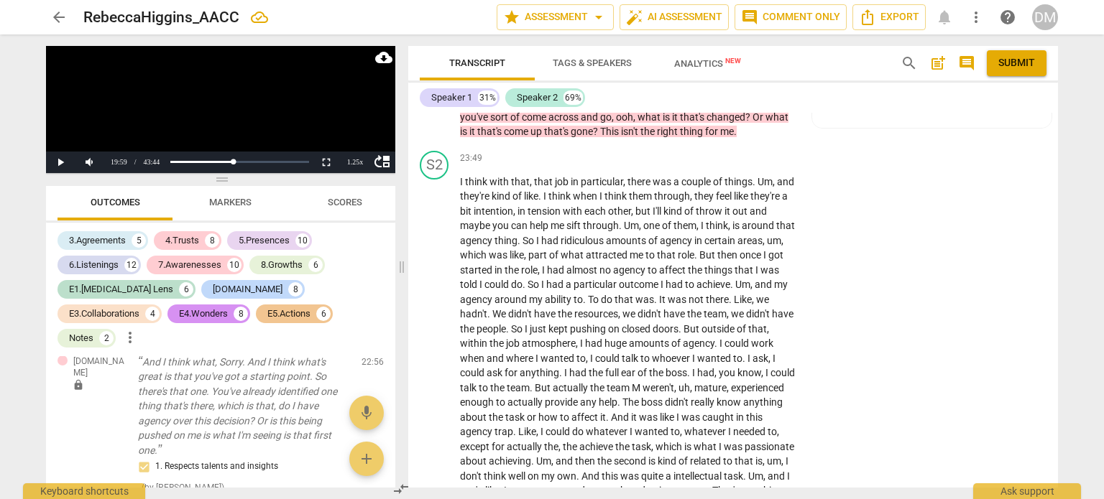
type textarea "This metaphor is a c"
type textarea "This metaphor is a co"
type textarea "This metaphor is a con"
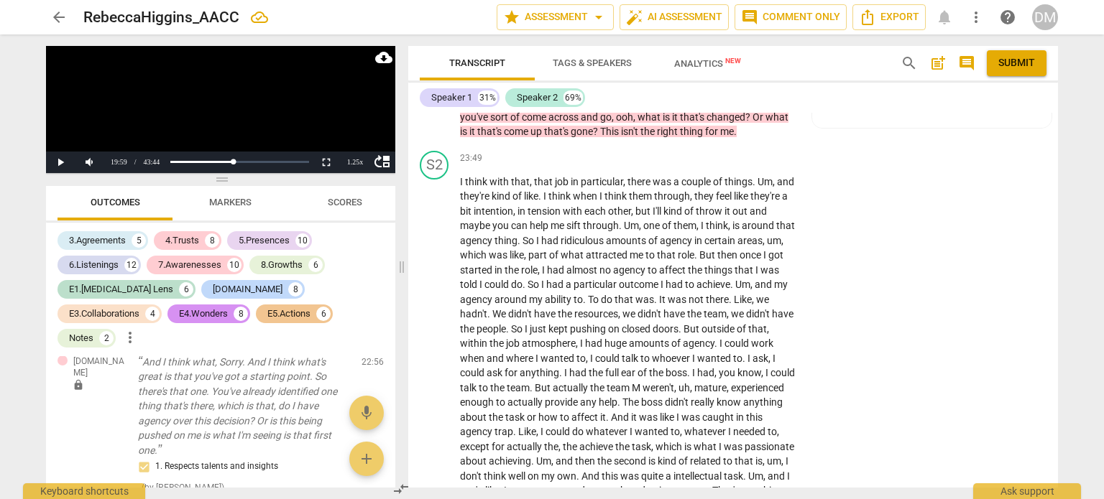
type textarea "This metaphor is a conc"
type textarea "This metaphor is a conci"
type textarea "This metaphor is a concis"
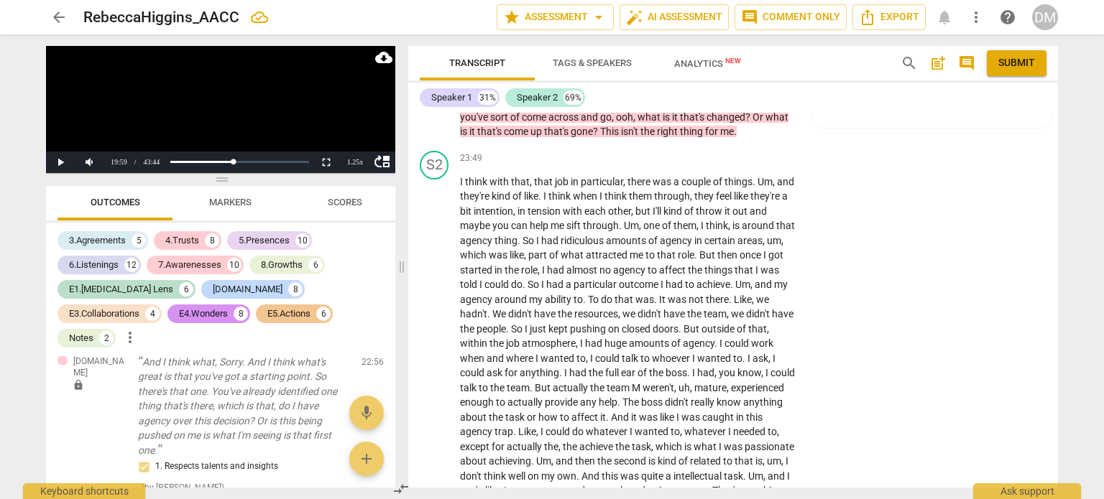
type textarea "This metaphor is a concis"
type textarea "This metaphor is a concise"
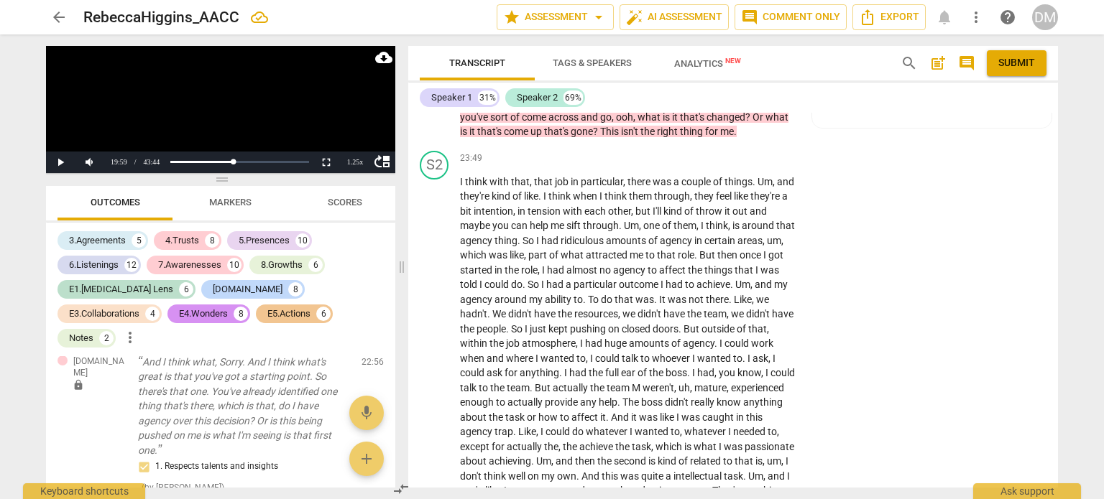
type textarea "This metaphor is a concise w"
type textarea "This metaphor is a concise wa"
type textarea "This metaphor is a concise way"
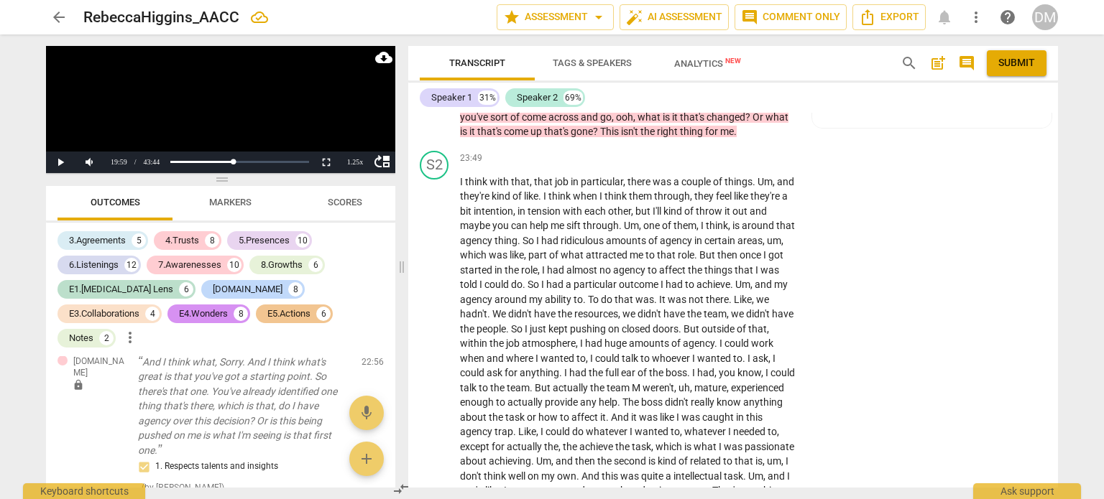
type textarea "This metaphor is a concise way"
type textarea "This metaphor is a concise way t"
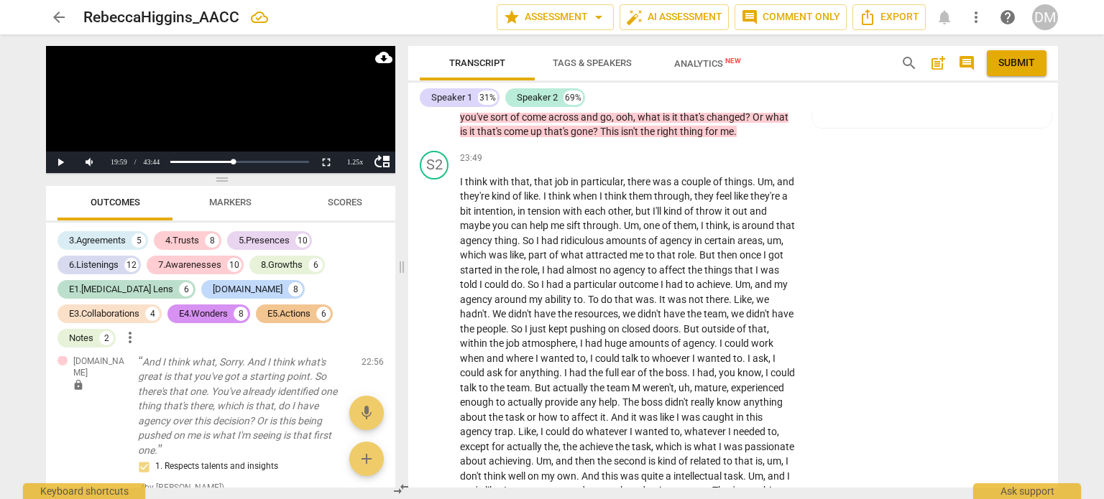
type textarea "This metaphor is a concise way to"
type textarea "This metaphor is a concise way to w"
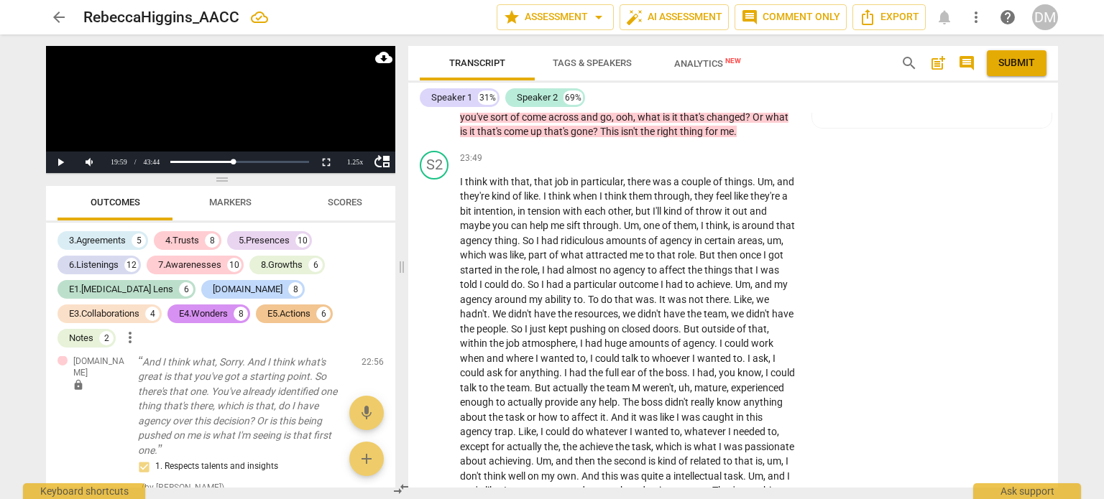
type textarea "This metaphor is a concise way to w"
type textarea "This metaphor is a concise way to wt"
type textarea "This metaphor is a concise way to wtn"
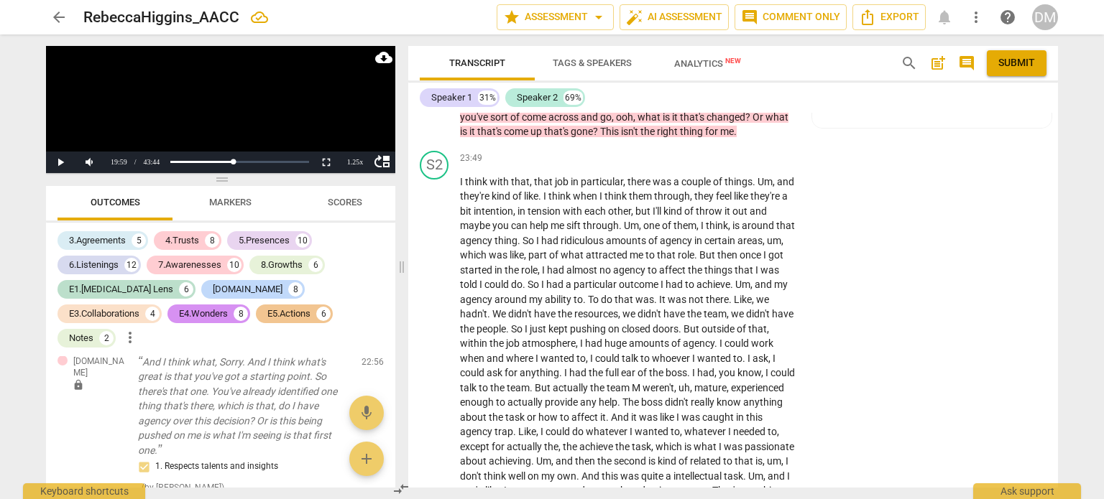
type textarea "This metaphor is a concise way to wt"
type textarea "This metaphor is a concise way to w"
type textarea "This metaphor is a concise way to wi"
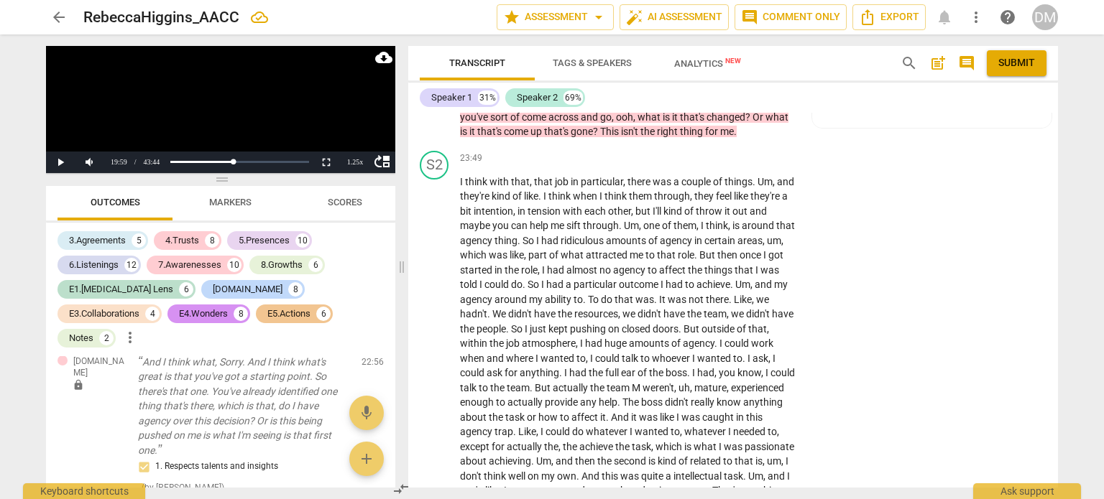
type textarea "This metaphor is a concise way to wi"
type textarea "This metaphor is a concise way to win"
type textarea "This metaphor is a concise way to [PERSON_NAME]"
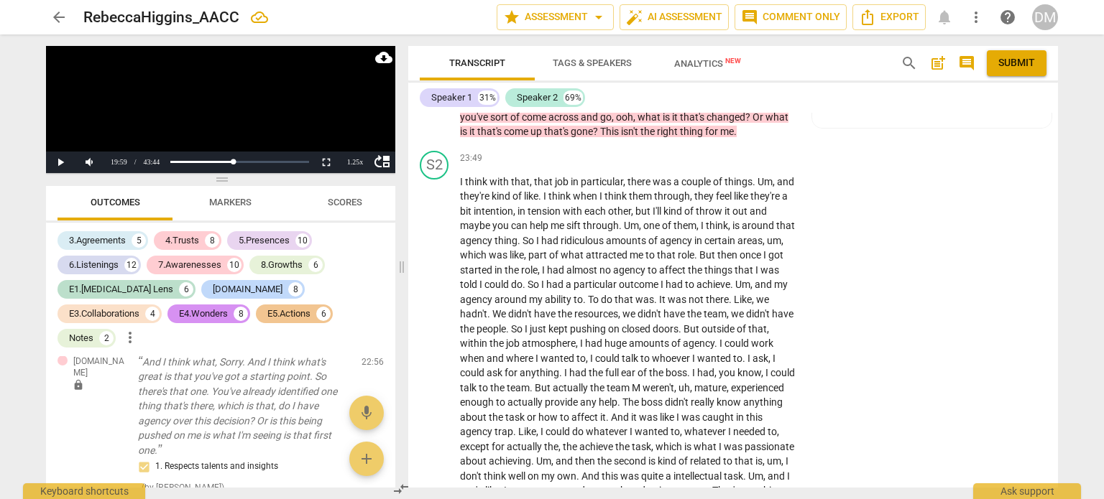
type textarea "This metaphor is a concise way to win"
type textarea "This metaphor is a concise way to wi"
type textarea "This metaphor is a concise way to wit"
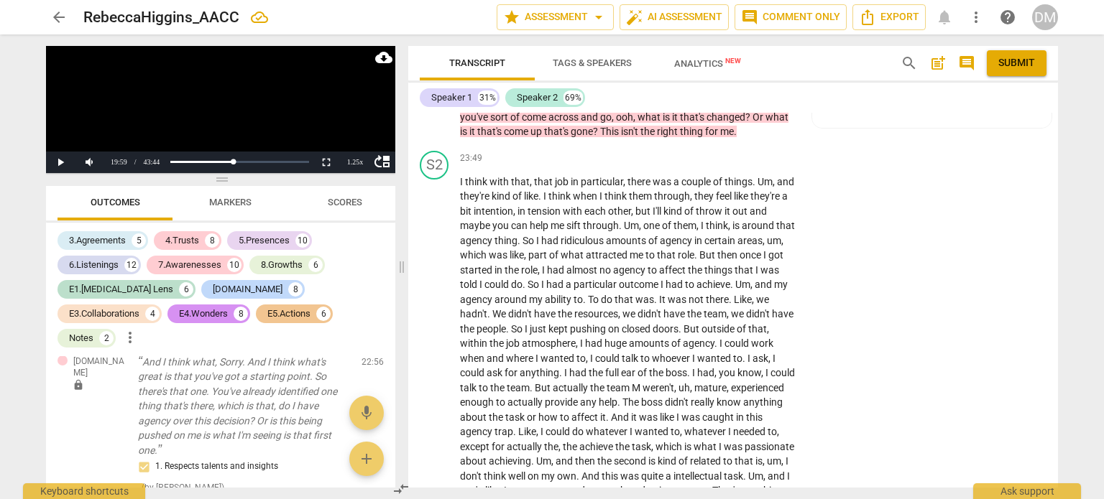
type textarea "This metaphor is a concise way to wit"
type textarea "This metaphor is a concise way to witn"
type textarea "This metaphor is a concise way to witne"
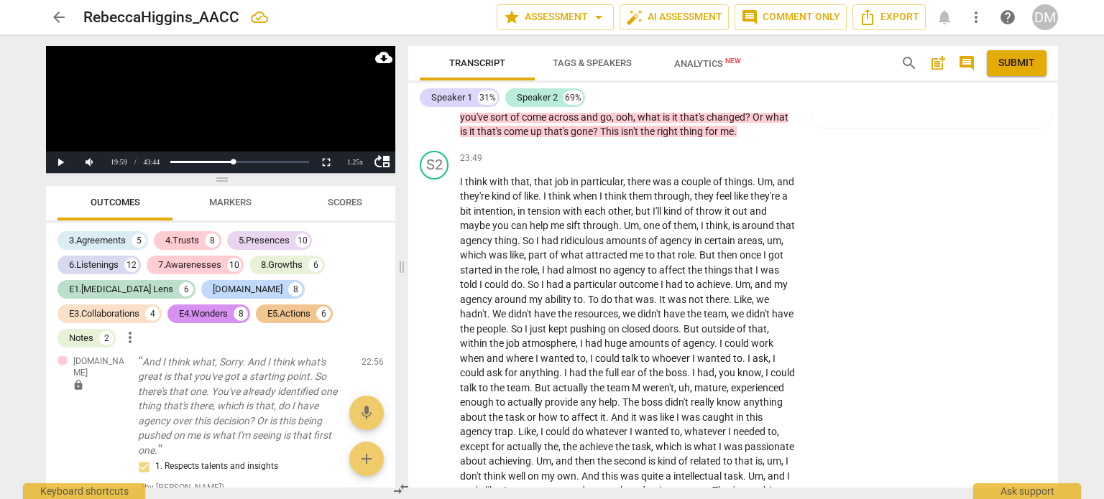
type textarea "This metaphor is a concise way to witnes"
type textarea "This metaphor is a concise way to witness"
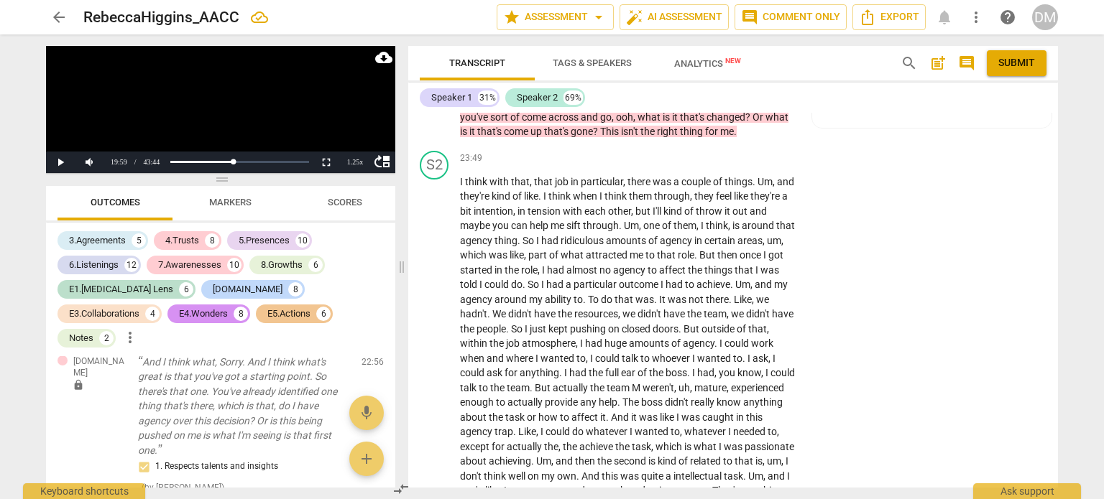
type textarea "This metaphor is a concise way to witness"
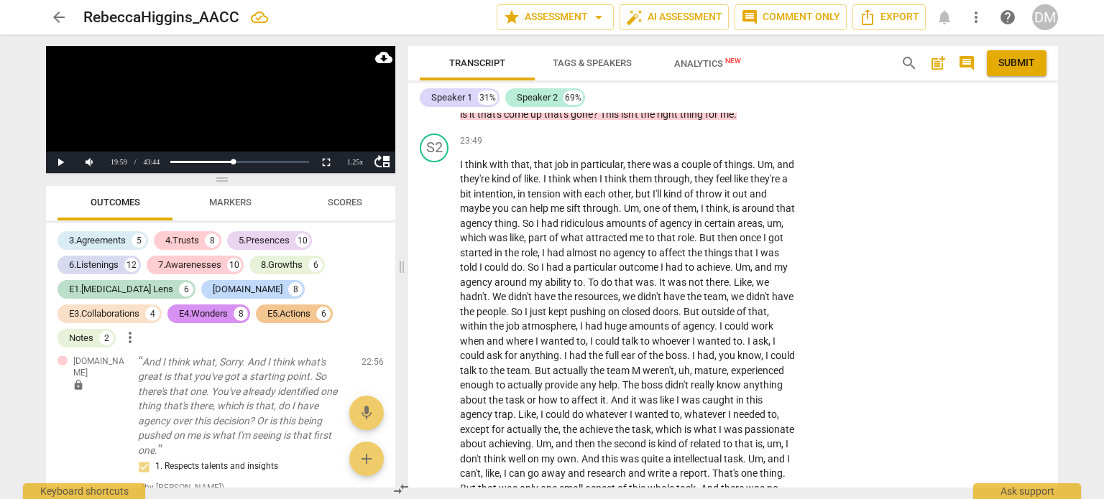
scroll to position [5389, 0]
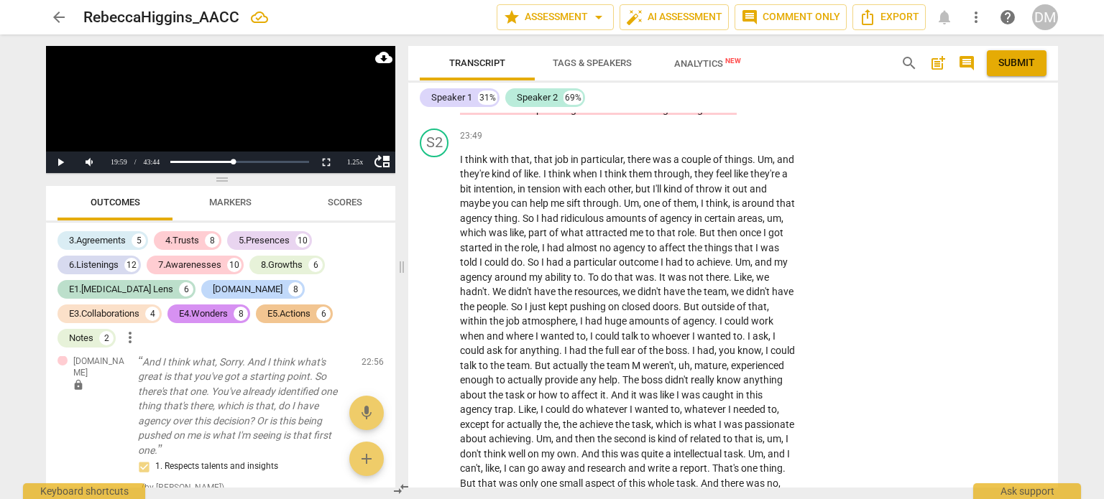
type textarea "This metaphor is a concise way to witness w"
type textarea "This metaphor is a concise way to witness wh"
type textarea "This metaphor is a concise way to witness wha"
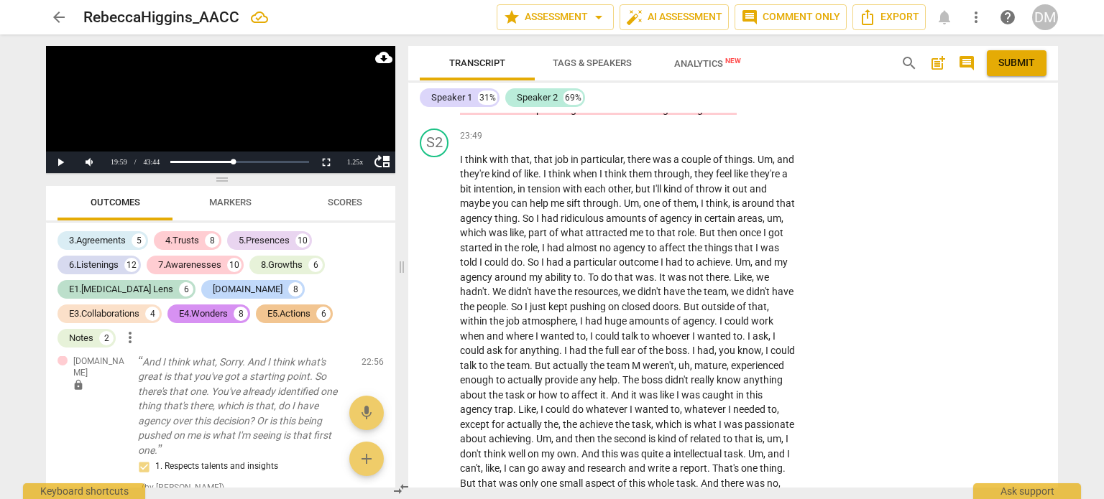
type textarea "This metaphor is a concise way to witness wha"
type textarea "This metaphor is a concise way to witness what"
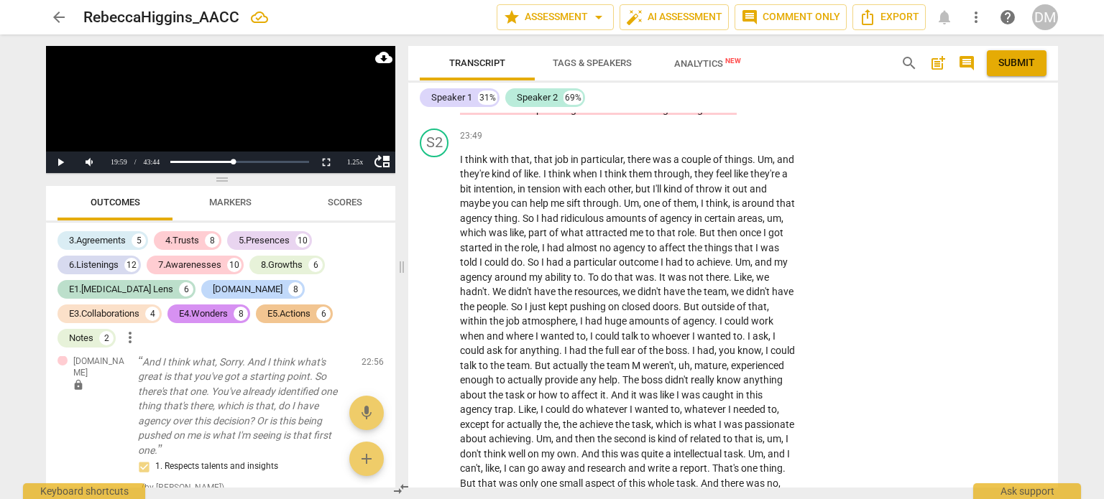
type textarea "This metaphor is a concise way to witness what y"
type textarea "This metaphor is a concise way to witness what yo"
type textarea "This metaphor is a concise way to witness what you"
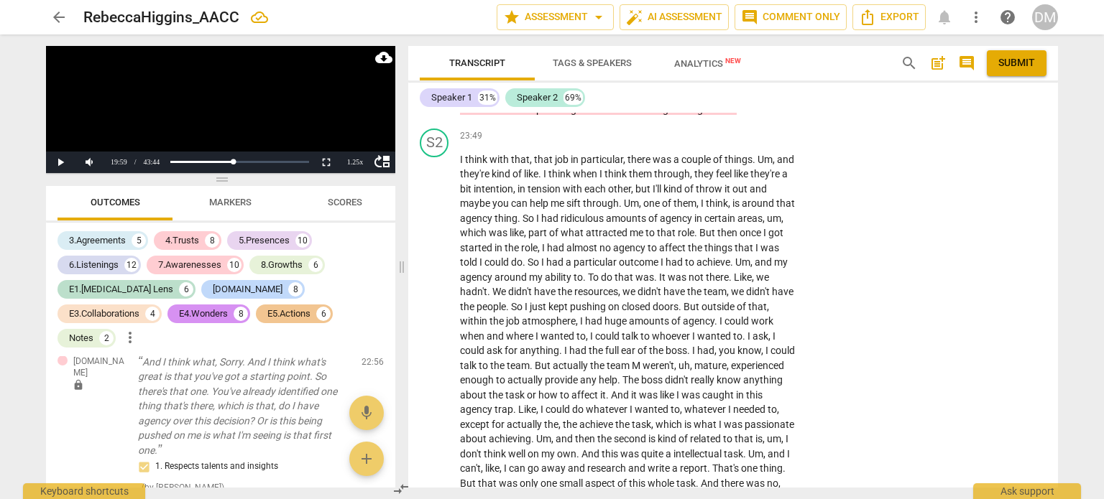
type textarea "This metaphor is a concise way to witness what you"
type textarea "This metaphor is a concise way to witness what your"
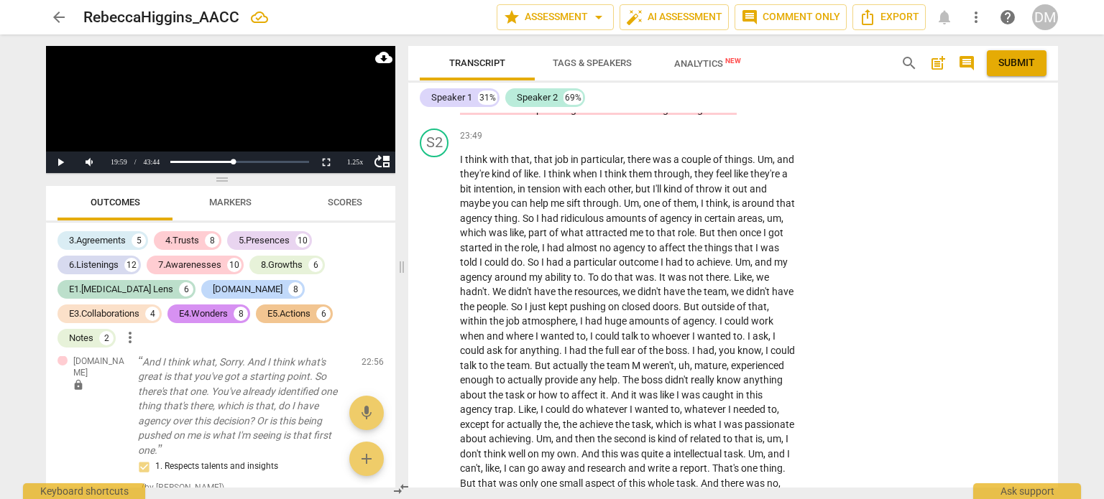
type textarea "This metaphor is a concise way to witness what your c"
type textarea "This metaphor is a concise way to witness what your cl"
type textarea "This metaphor is a concise way to witness what your cli"
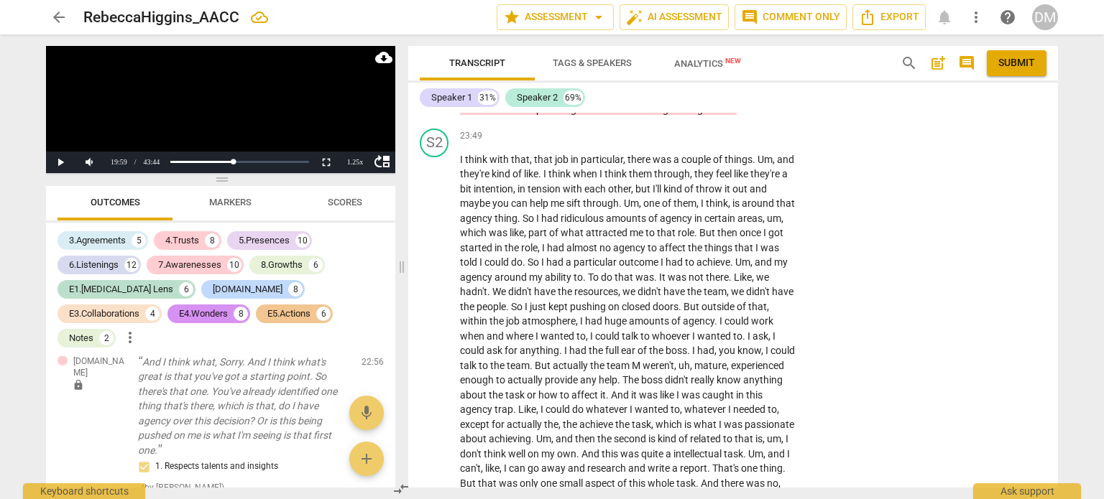
type textarea "This metaphor is a concise way to witness what your cli"
type textarea "This metaphor is a concise way to witness what your clie"
type textarea "This metaphor is a concise way to witness what your clien"
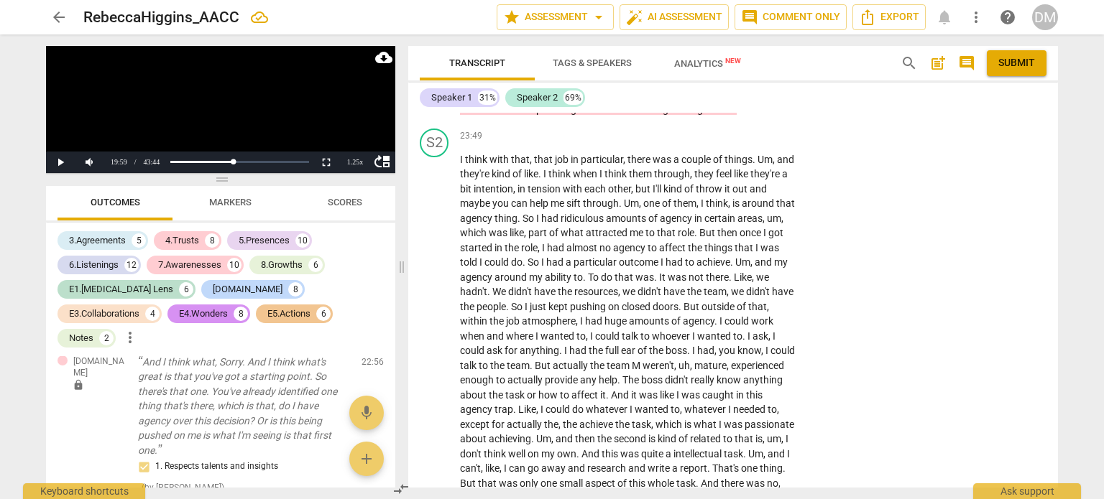
type textarea "This metaphor is a concise way to witness what your client"
type textarea "This metaphor is a concise way to witness what your client i"
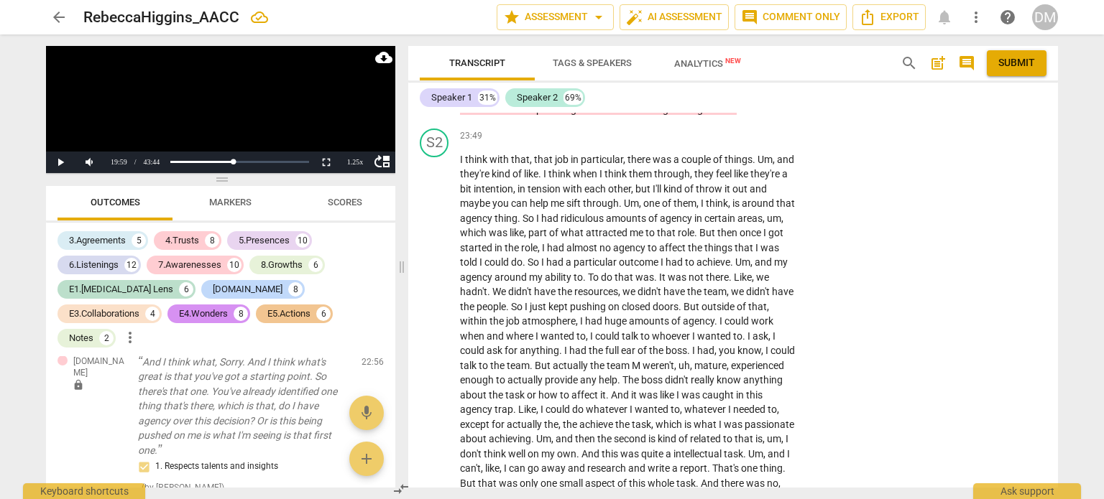
type textarea "This metaphor is a concise way to witness what your client i"
type textarea "This metaphor is a concise way to witness what your client is"
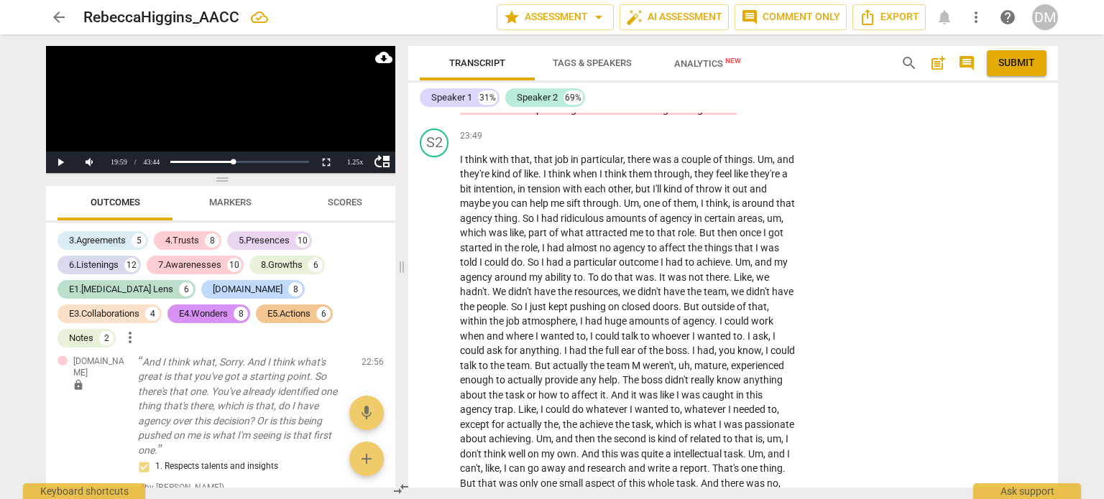
type textarea "This metaphor is a concise way to witness what your client is h"
type textarea "This metaphor is a concise way to witness what your client is"
type textarea "This metaphor is a concise way to witness what your client is s"
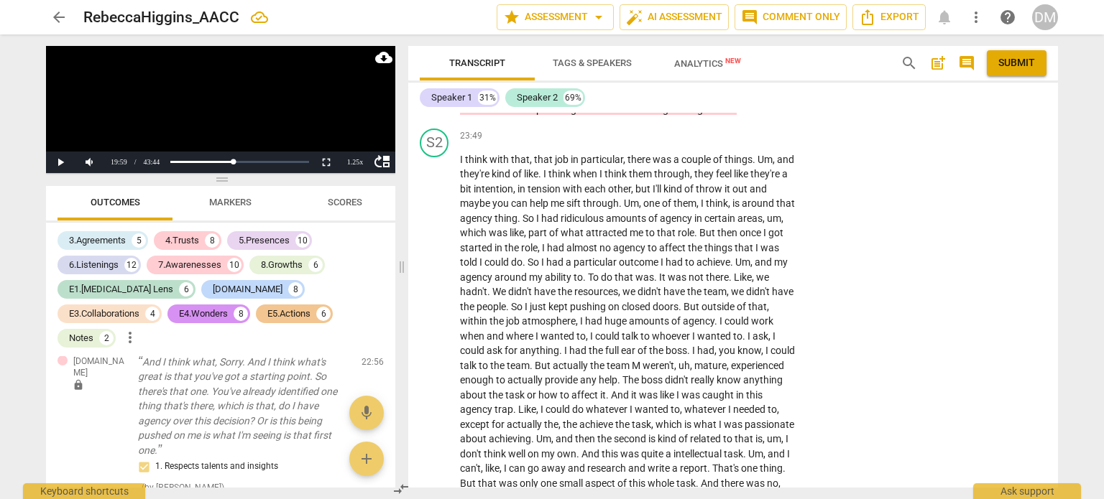
type textarea "This metaphor is a concise way to witness what your client is s"
type textarea "This metaphor is a concise way to witness what your client is sh"
type textarea "This metaphor is a concise way to witness what your client is sha"
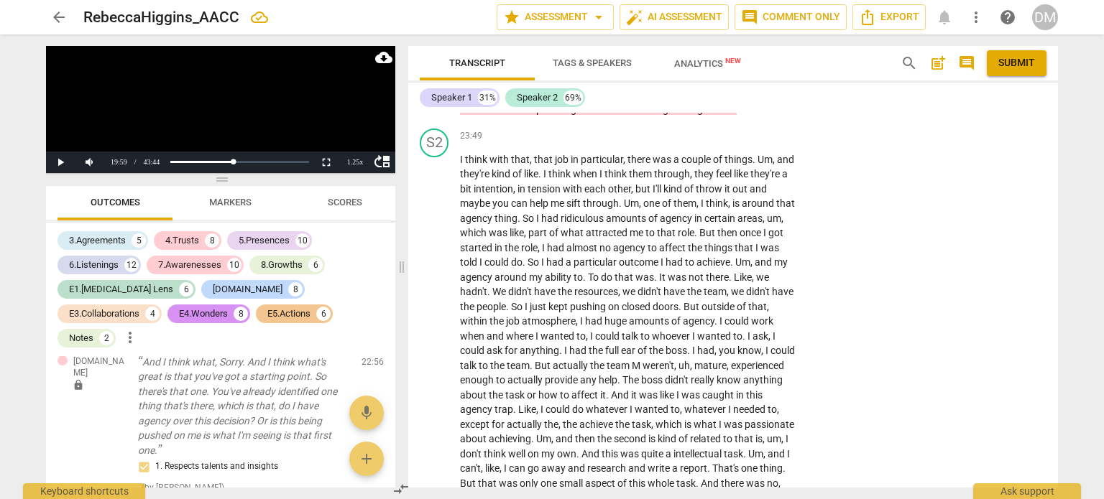
type textarea "This metaphor is a concise way to witness what your client is shar"
type textarea "This metaphor is a concise way to witness what your client is [PERSON_NAME]"
type textarea "This metaphor is a concise way to witness what your client is sharin"
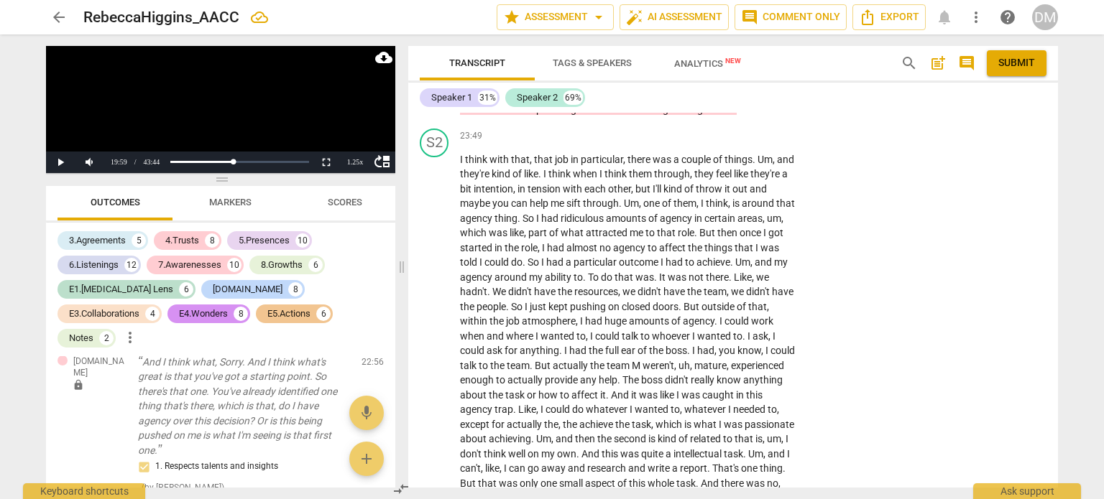
type textarea "This metaphor is a concise way to witness what your client is sharin"
type textarea "This metaphor is a concise way to witness what your client is sharing"
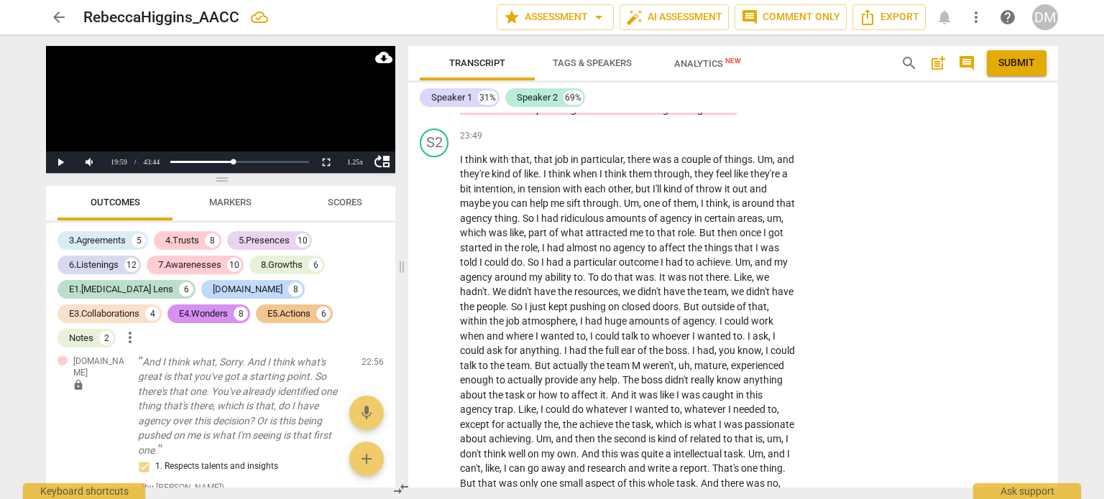
type textarea "This metaphor is a concise way to witness what your client is sharing t"
type textarea "This metaphor is a concise way to witness what your client is sharing th"
type textarea "This metaphor is a concise way to witness what your client is sharing thr"
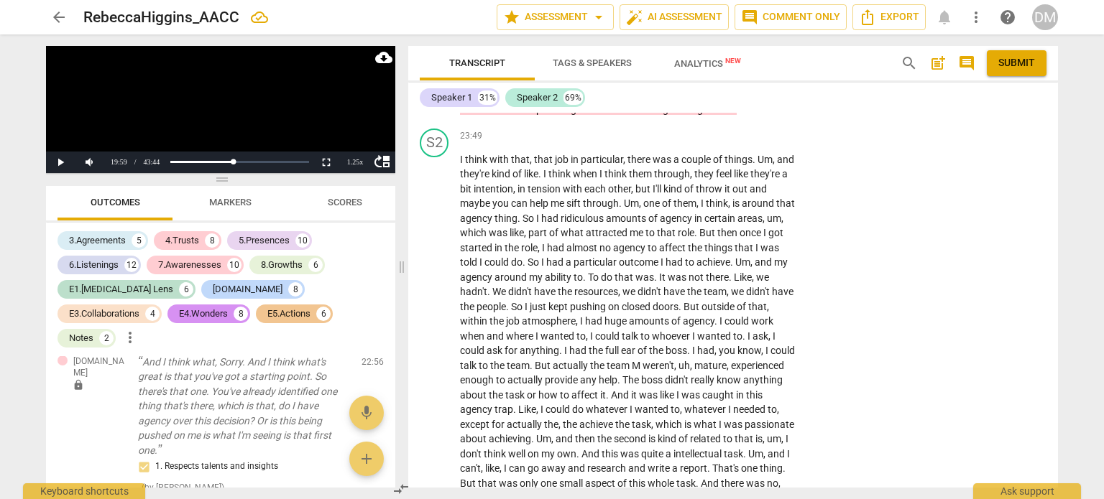
type textarea "This metaphor is a concise way to witness what your client is sharing thr"
type textarea "This metaphor is a concise way to witness what your client is sharing thro"
type textarea "This metaphor is a concise way to witness what your client is sharing throu"
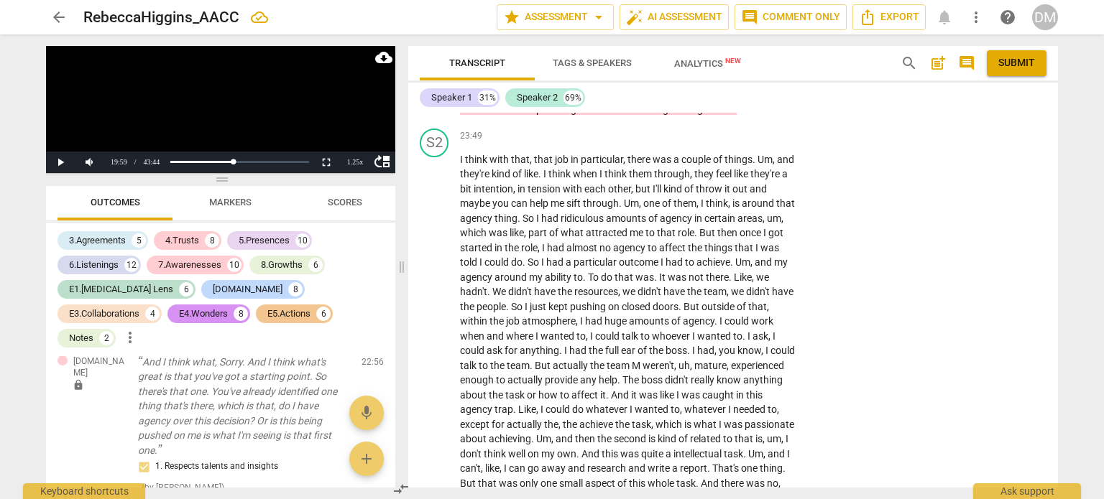
type textarea "This metaphor is a concise way to witness what your client is sharing throug"
type textarea "This metaphor is a concise way to witness what your client is sharing through"
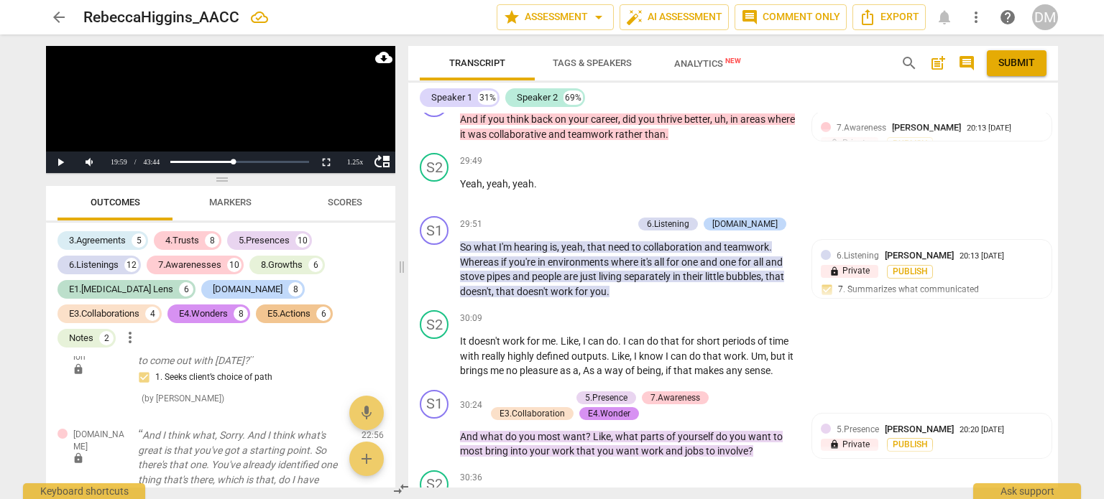
scroll to position [6435, 0]
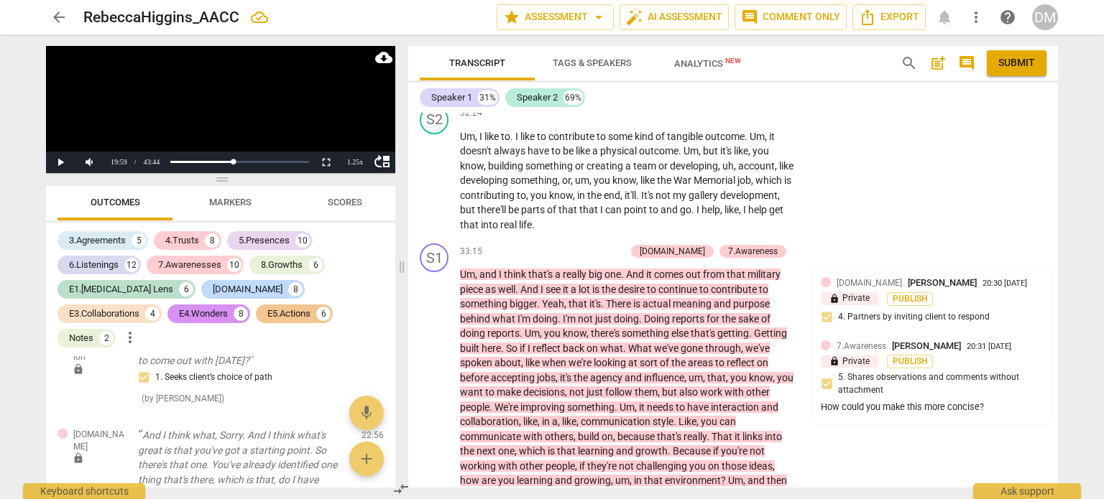
scroll to position [7133, 0]
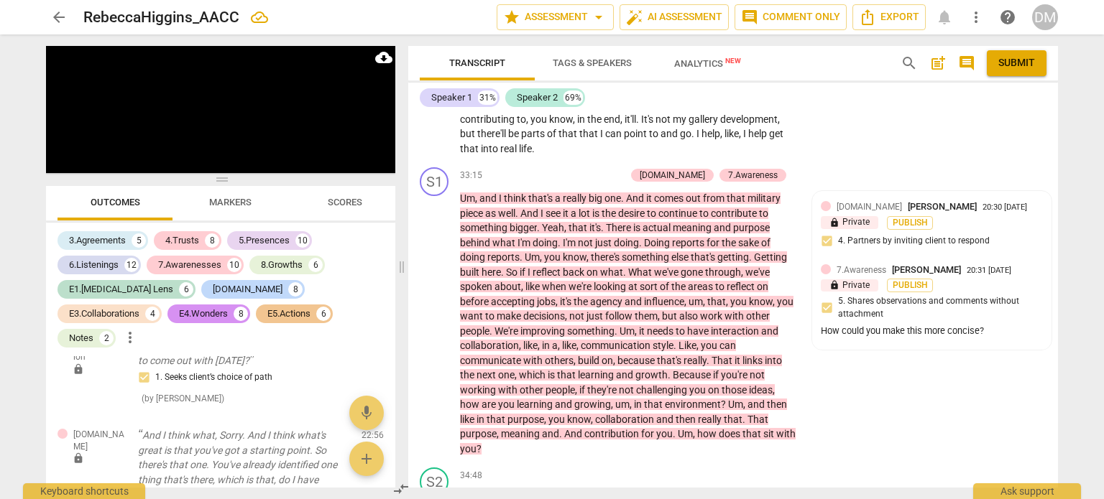
scroll to position [7209, 0]
drag, startPoint x: 462, startPoint y: 286, endPoint x: 589, endPoint y: 286, distance: 126.5
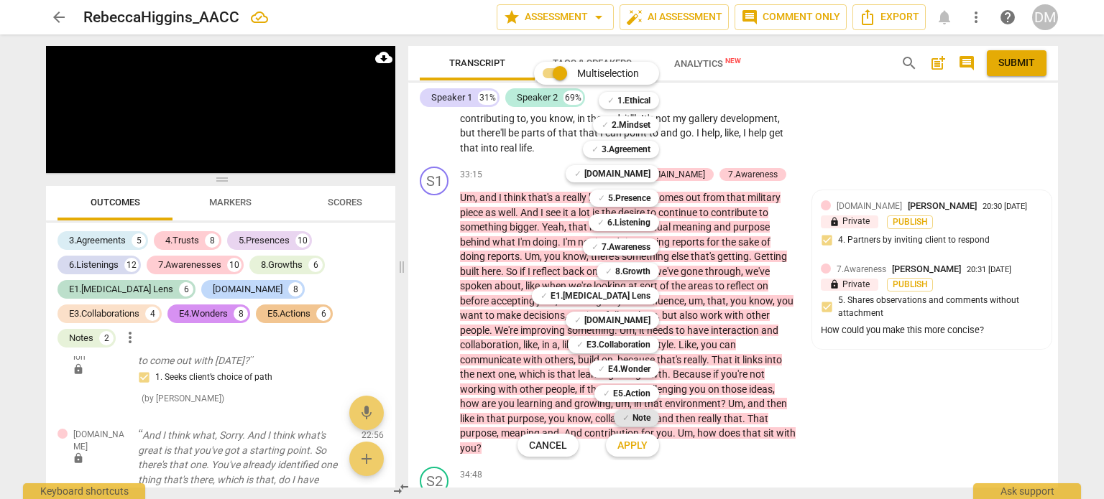
click at [650, 415] on b "Note" at bounding box center [641, 418] width 18 height 17
click at [648, 445] on span "Apply" at bounding box center [632, 446] width 30 height 14
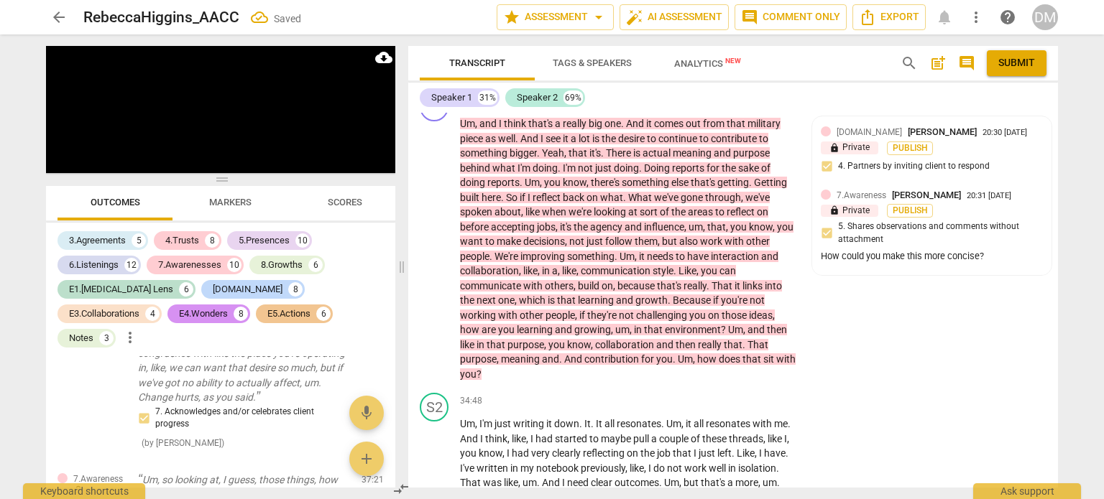
scroll to position [13018, 0]
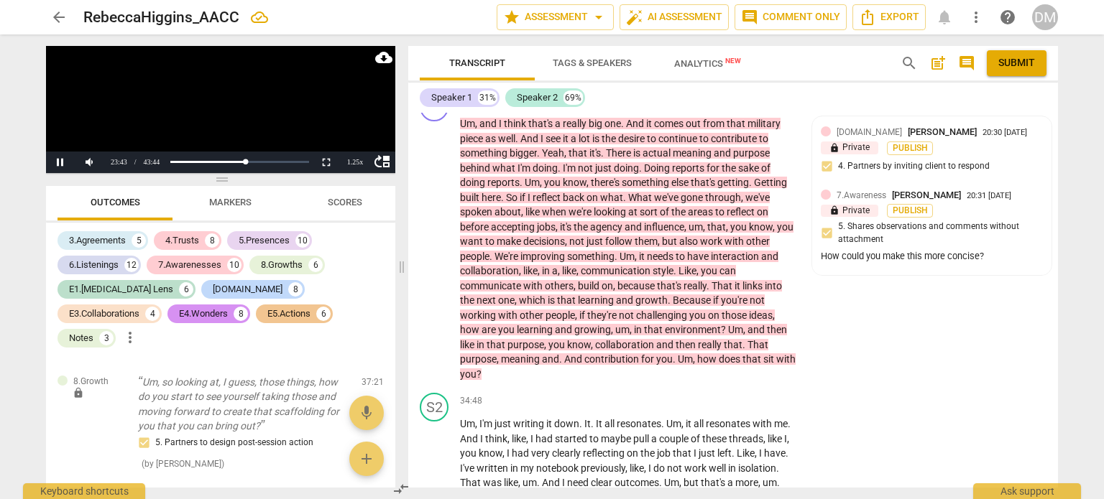
click at [218, 114] on video at bounding box center [220, 109] width 349 height 127
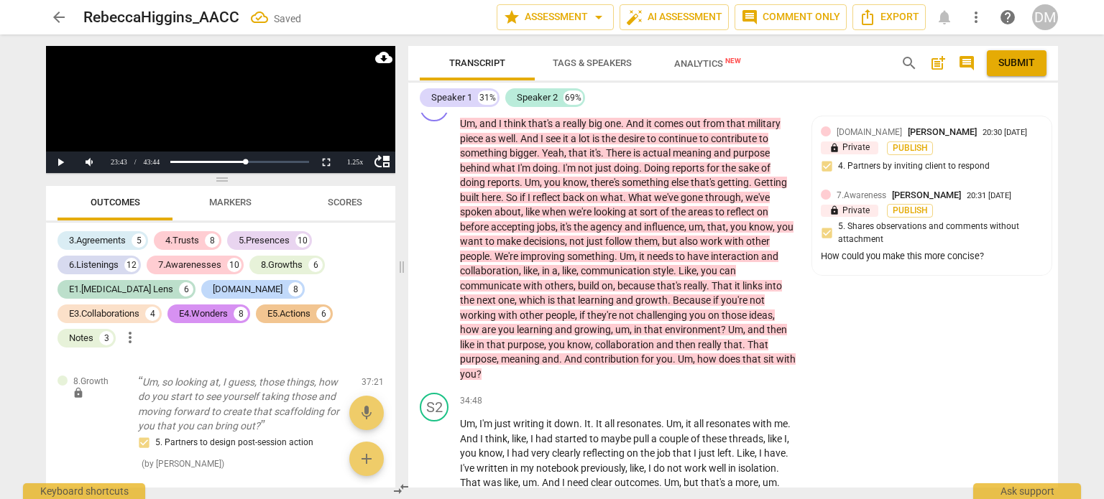
click at [1028, 262] on li "Delete" at bounding box center [1035, 250] width 50 height 27
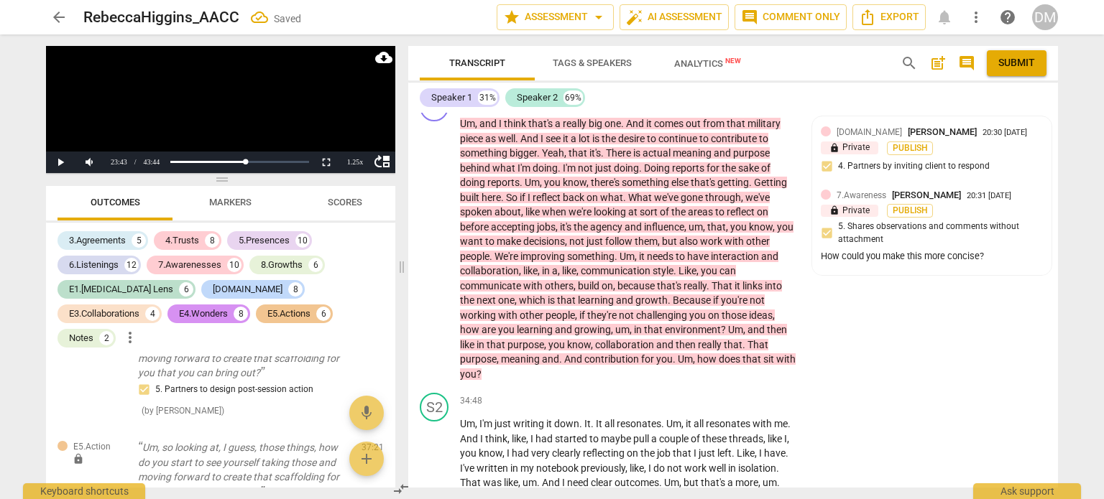
drag, startPoint x: 458, startPoint y: 209, endPoint x: 586, endPoint y: 213, distance: 128.7
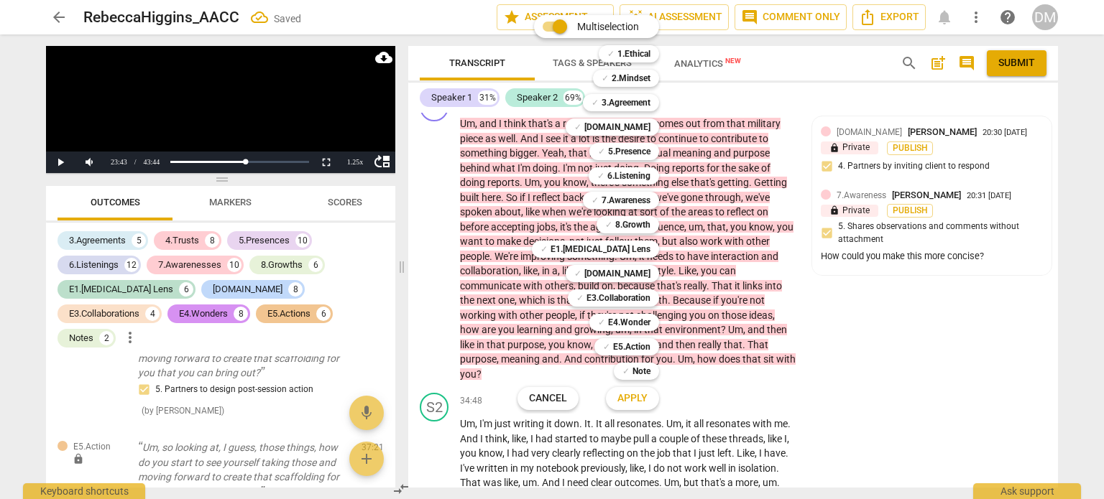
click at [648, 399] on span "Apply" at bounding box center [632, 399] width 30 height 14
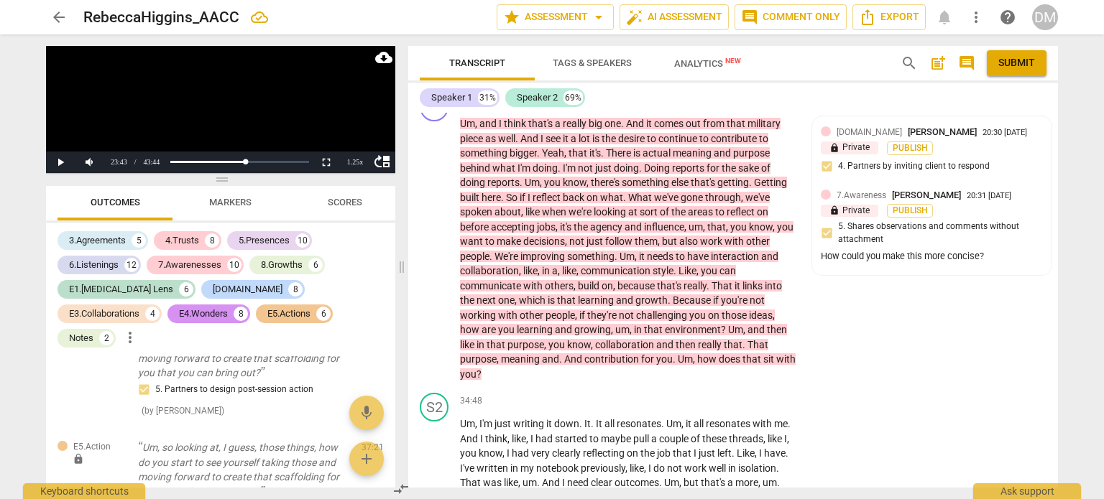
drag, startPoint x: 456, startPoint y: 210, endPoint x: 586, endPoint y: 215, distance: 130.9
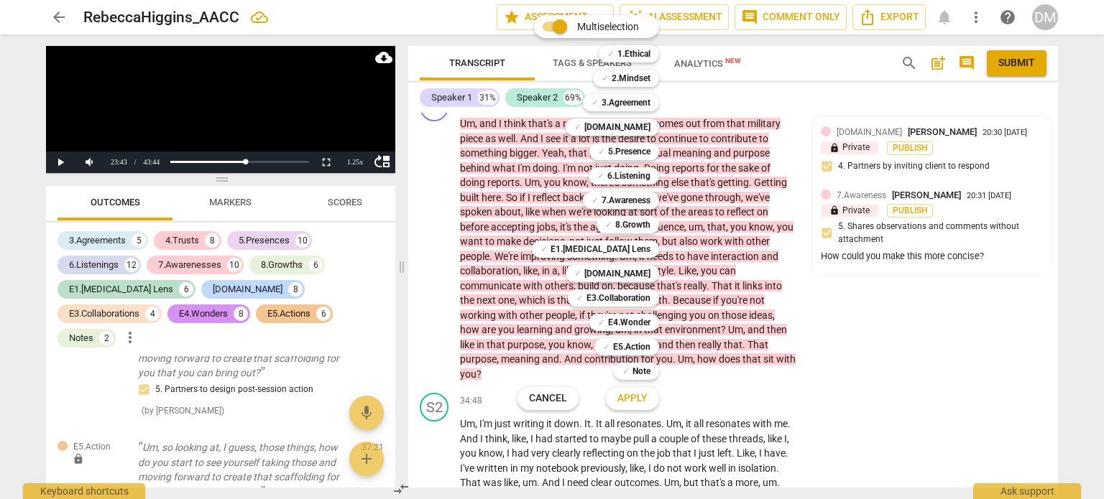
drag, startPoint x: 651, startPoint y: 402, endPoint x: 644, endPoint y: 361, distance: 41.6
click at [644, 361] on div "Multiselection m ✓ 1.Ethical 1 ✓ 2.Mindset 2 ✓ 3.Agreement 3 ✓ [DOMAIN_NAME] 4 …" at bounding box center [599, 212] width 175 height 402
click at [647, 367] on div "✓ Note" at bounding box center [636, 371] width 45 height 17
click at [643, 396] on span "Apply" at bounding box center [632, 399] width 30 height 14
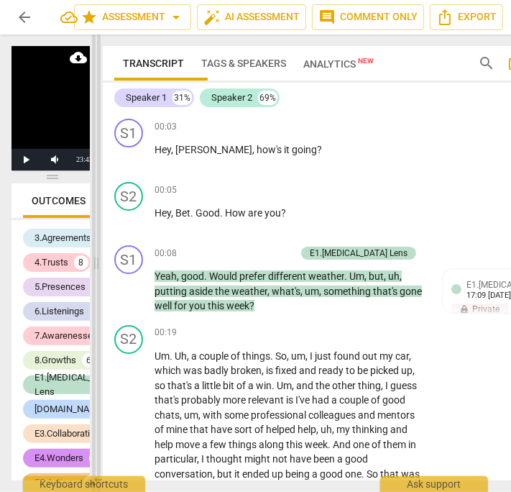
drag, startPoint x: 366, startPoint y: 264, endPoint x: 97, endPoint y: 216, distance: 273.2
click at [97, 216] on span at bounding box center [96, 262] width 9 height 457
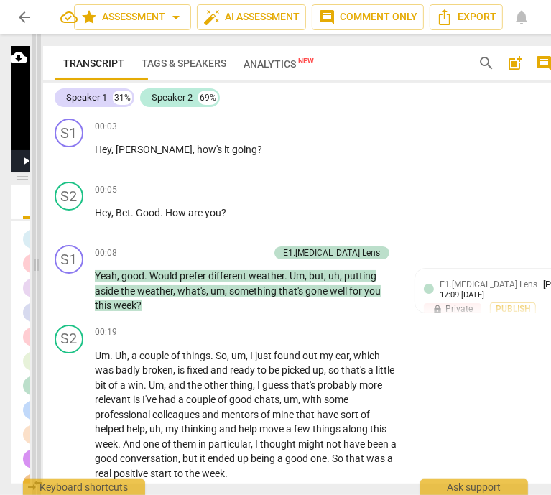
drag, startPoint x: 97, startPoint y: 262, endPoint x: 35, endPoint y: 272, distance: 62.6
click at [35, 272] on span at bounding box center [36, 264] width 9 height 461
